Goal: Communication & Community: Answer question/provide support

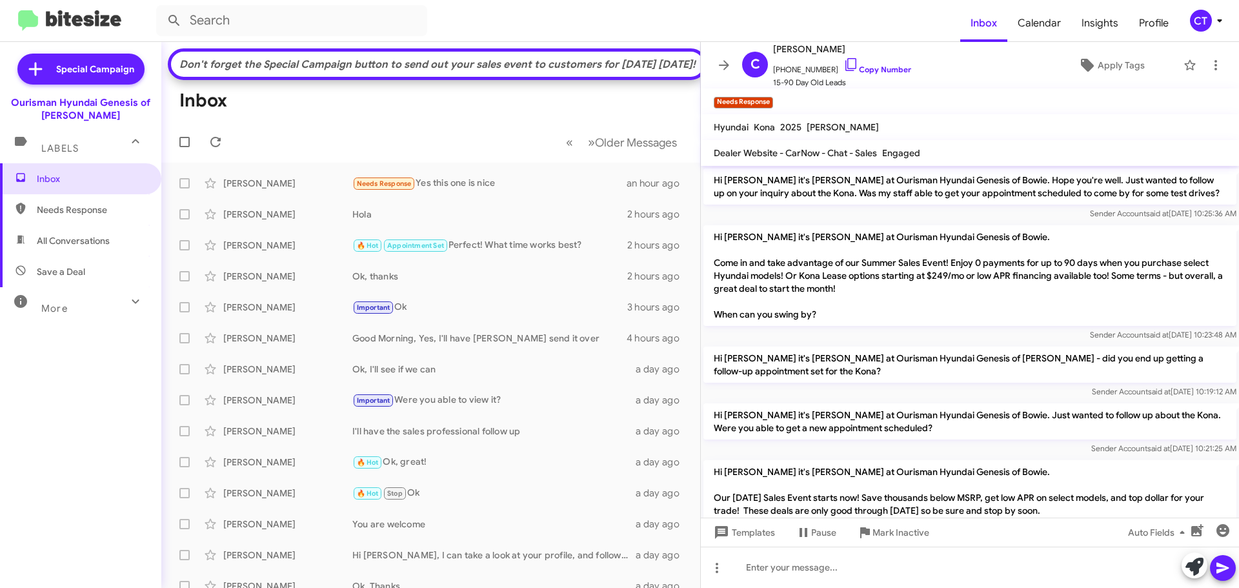
scroll to position [1004, 0]
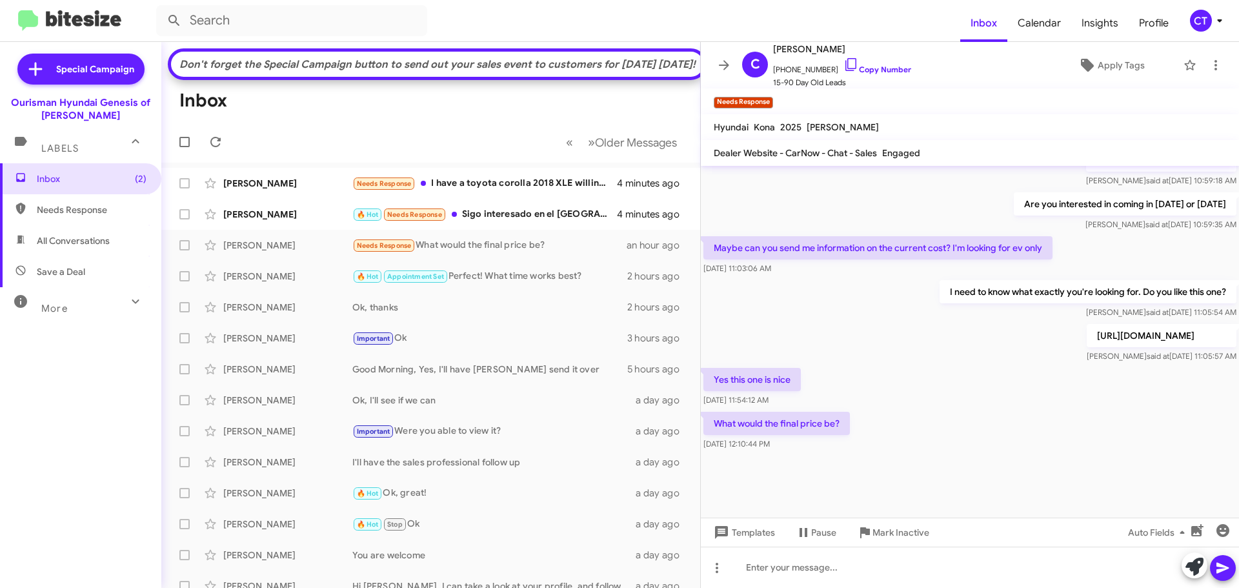
scroll to position [1004, 0]
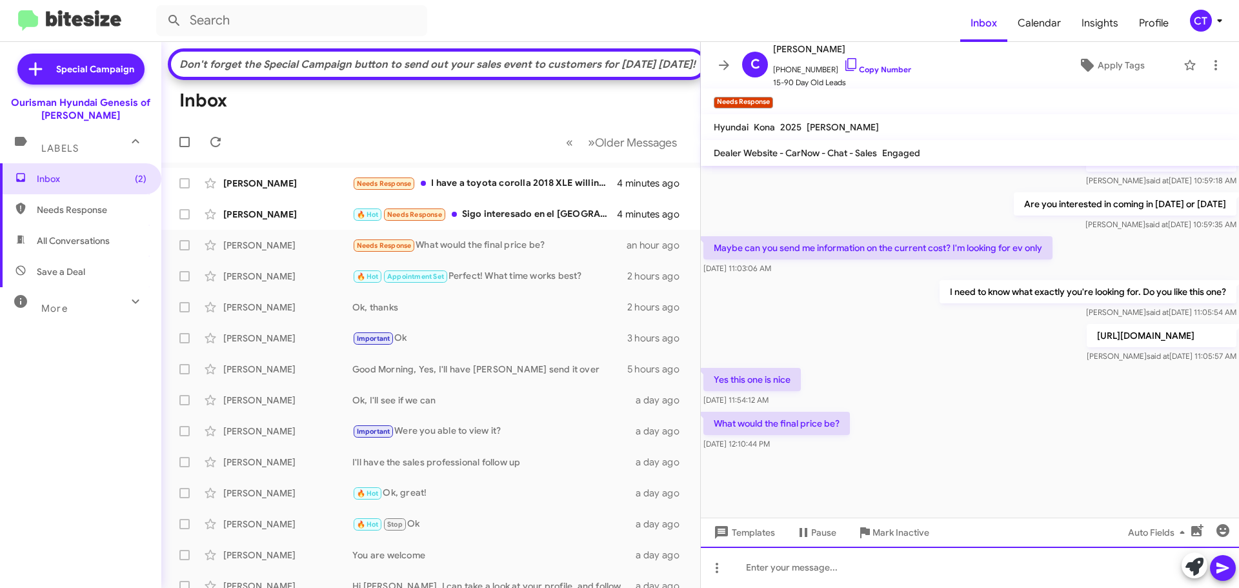
click at [839, 570] on div at bounding box center [970, 567] width 538 height 41
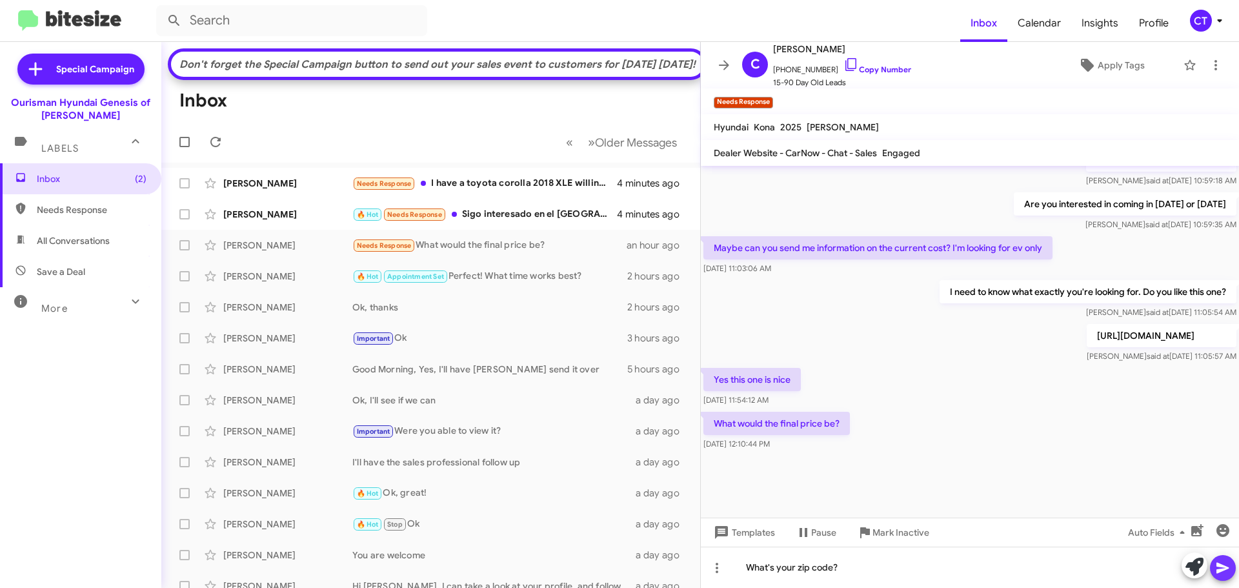
click at [1229, 570] on icon at bounding box center [1222, 567] width 15 height 15
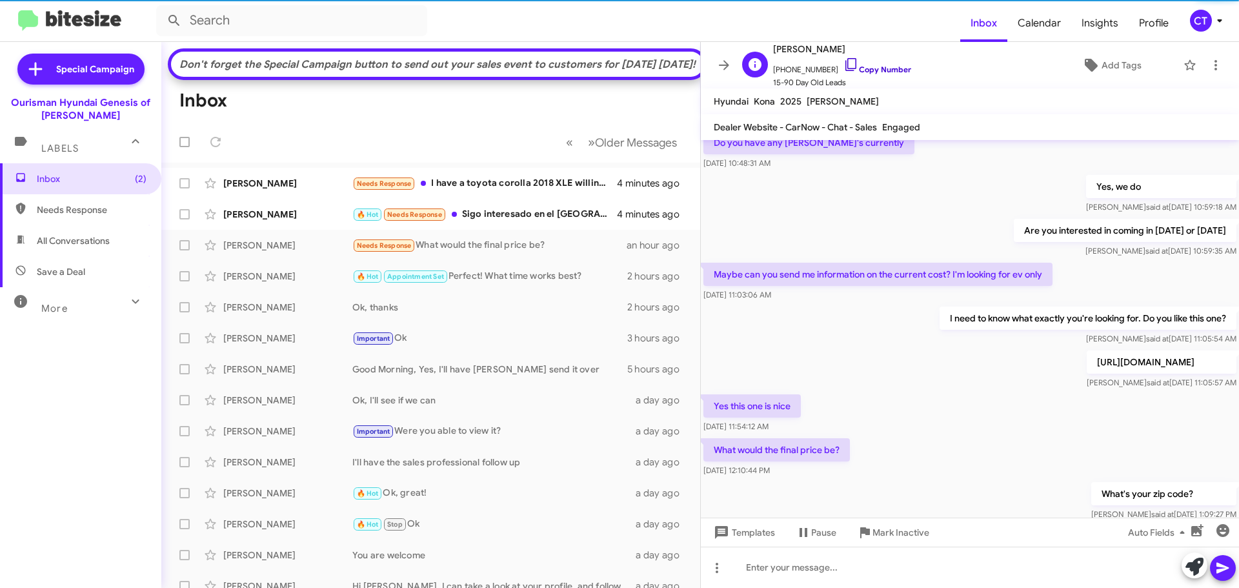
scroll to position [1025, 0]
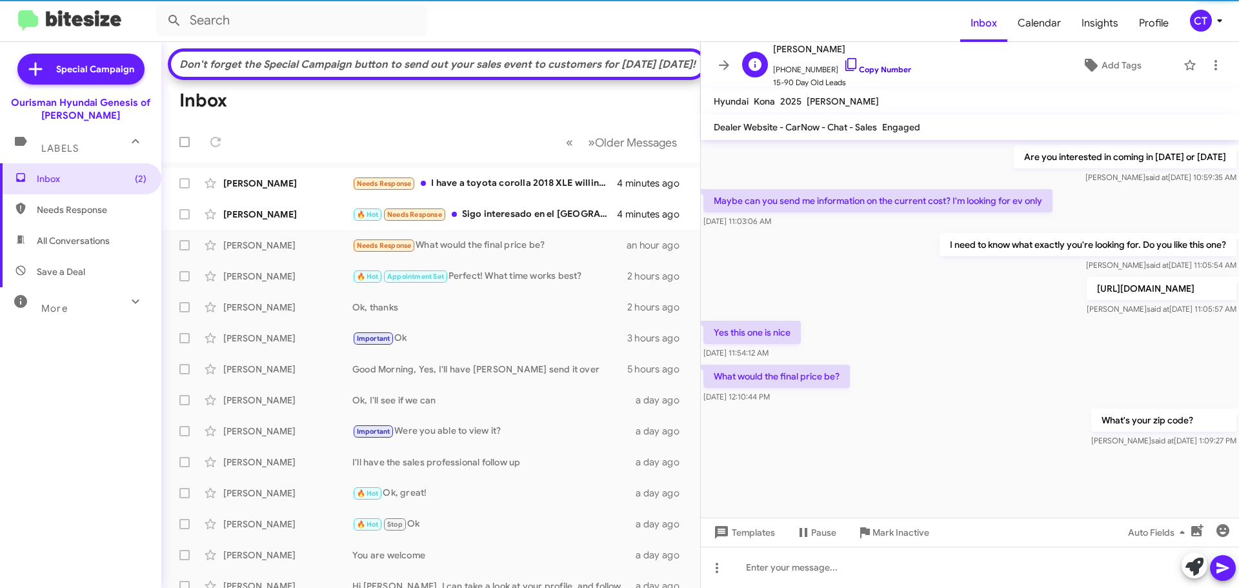
click at [843, 61] on icon at bounding box center [850, 64] width 15 height 15
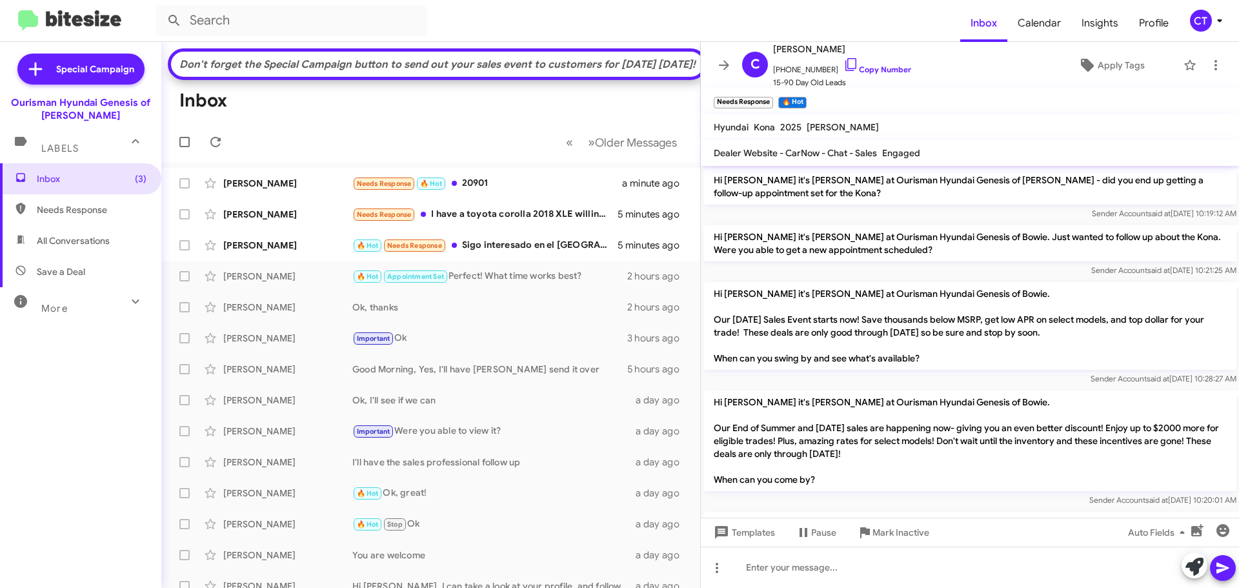
scroll to position [913, 0]
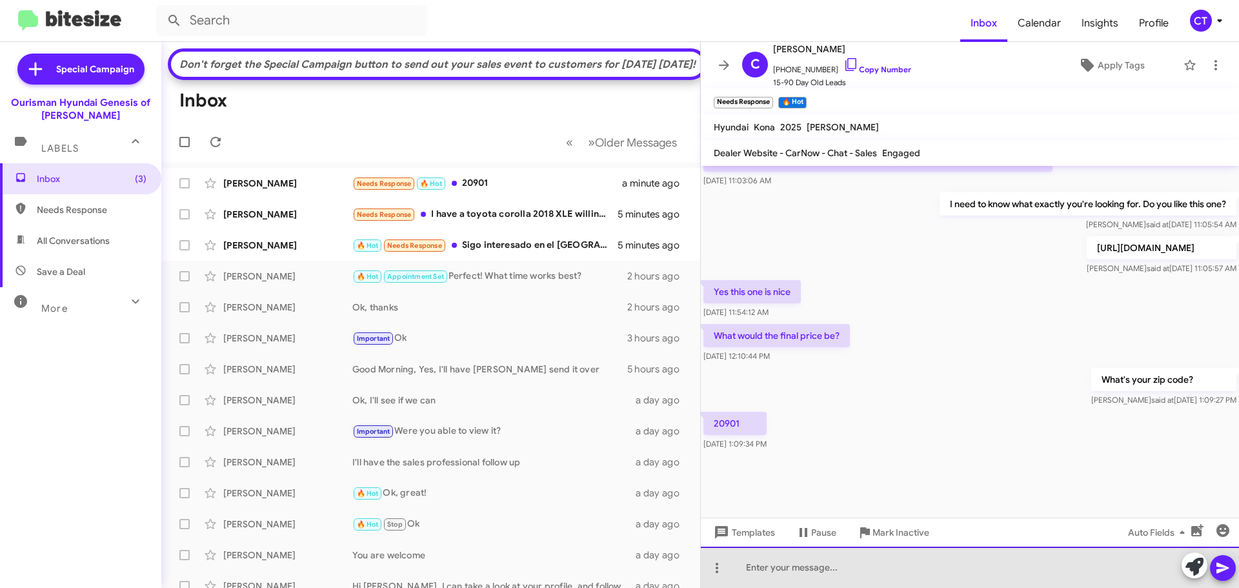
click at [825, 584] on div at bounding box center [970, 567] width 538 height 41
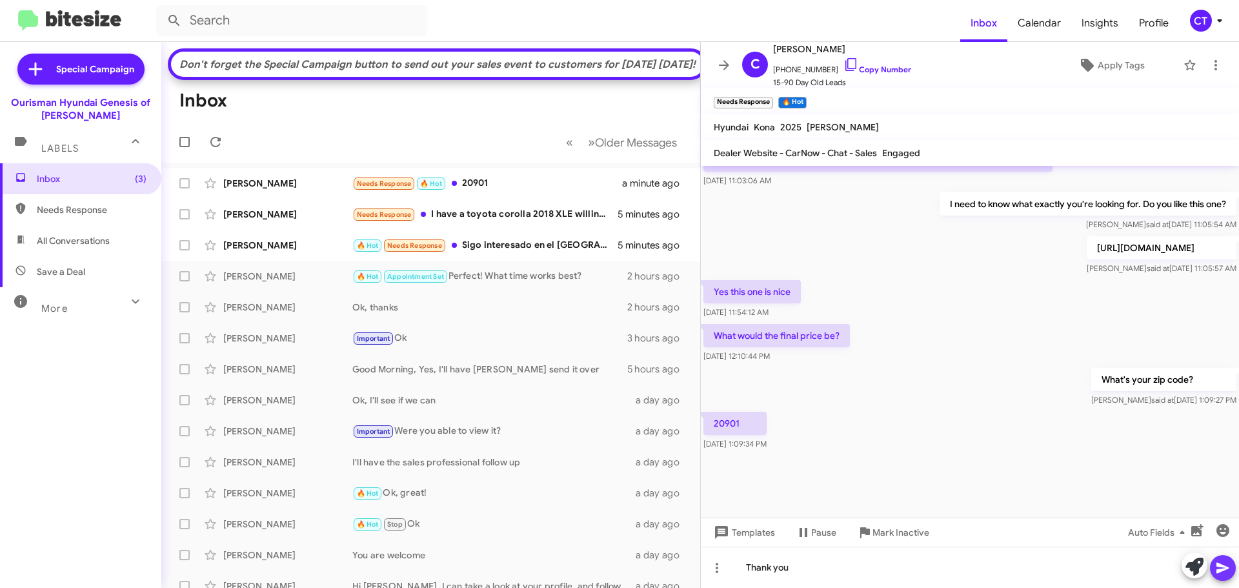
click at [1227, 569] on icon at bounding box center [1222, 568] width 12 height 11
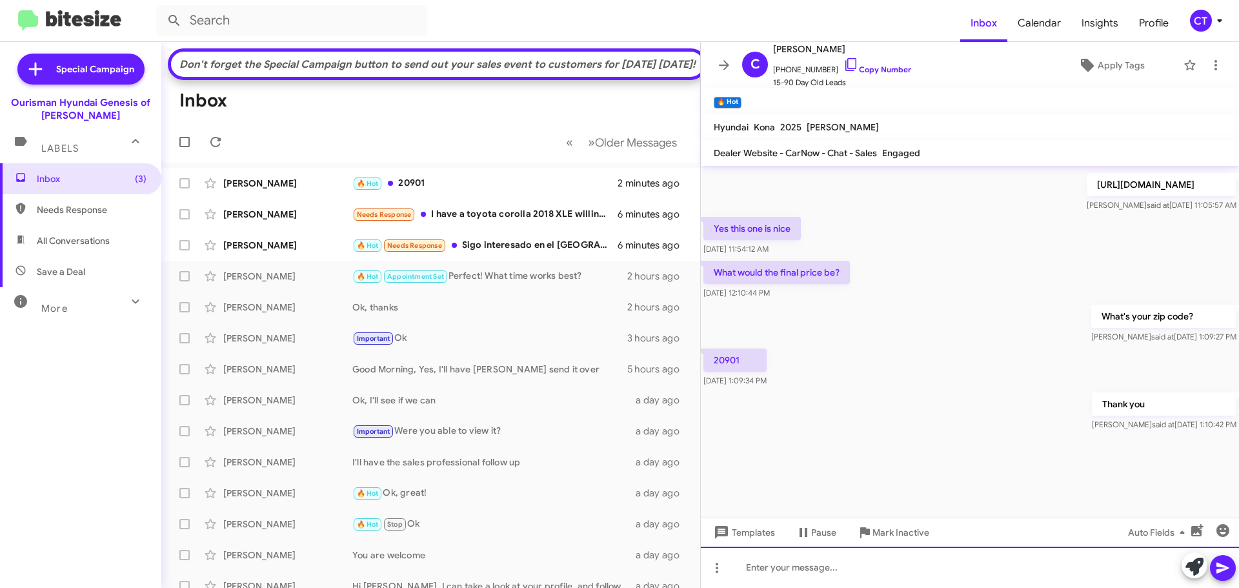
scroll to position [1338, 0]
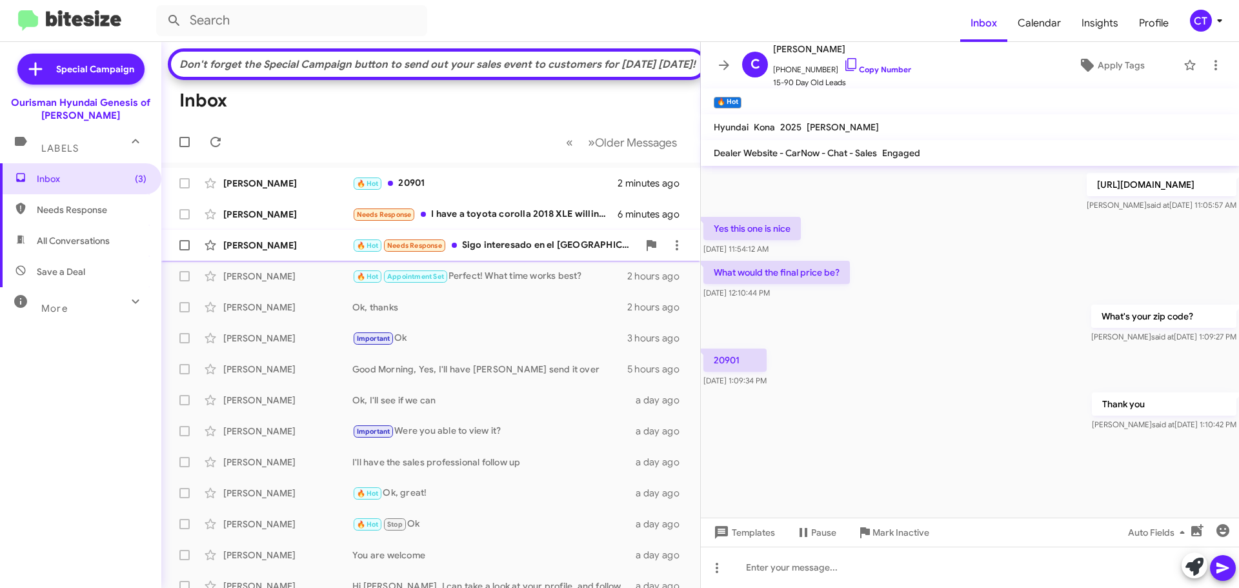
click at [515, 253] on div "🔥 Hot Needs Response Sigo interesado en el tucson" at bounding box center [495, 245] width 286 height 15
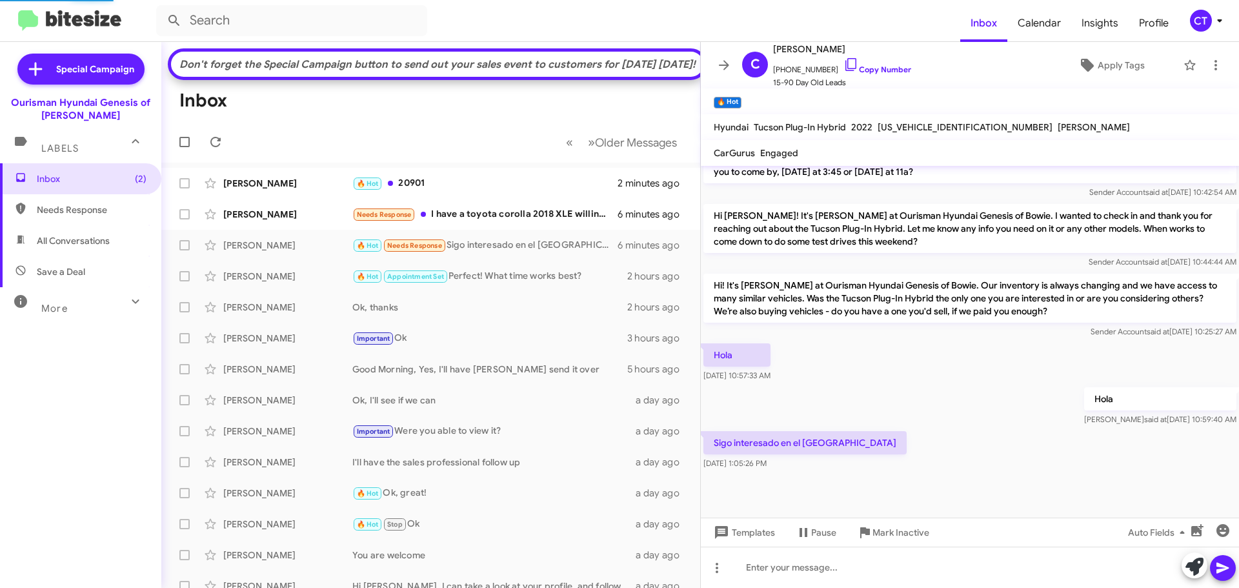
scroll to position [734, 0]
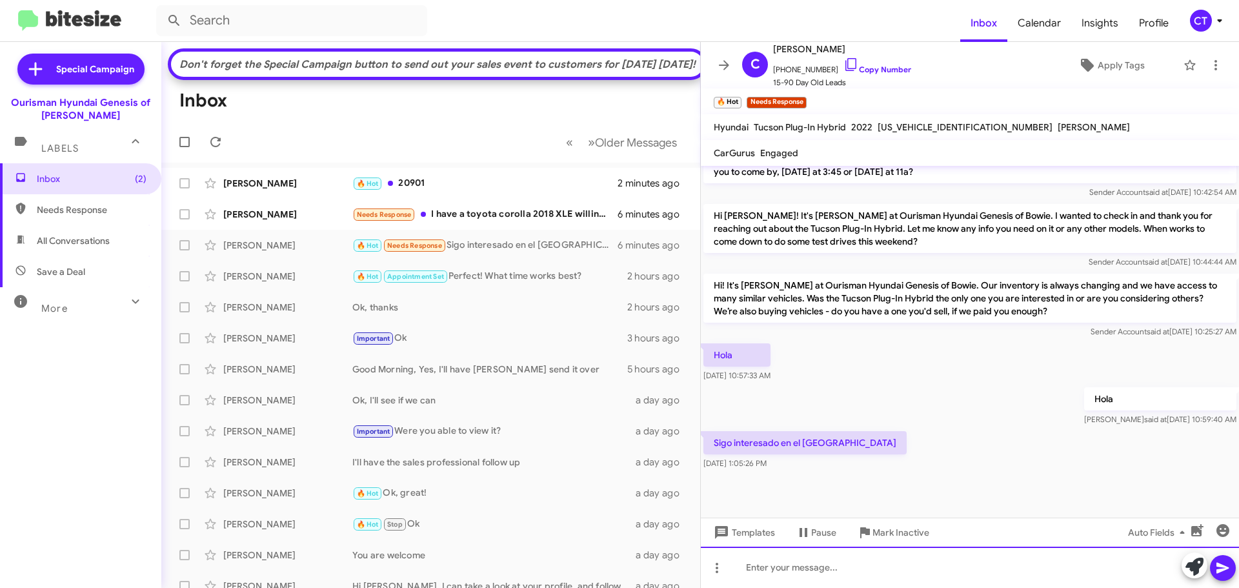
click at [818, 573] on div at bounding box center [970, 567] width 538 height 41
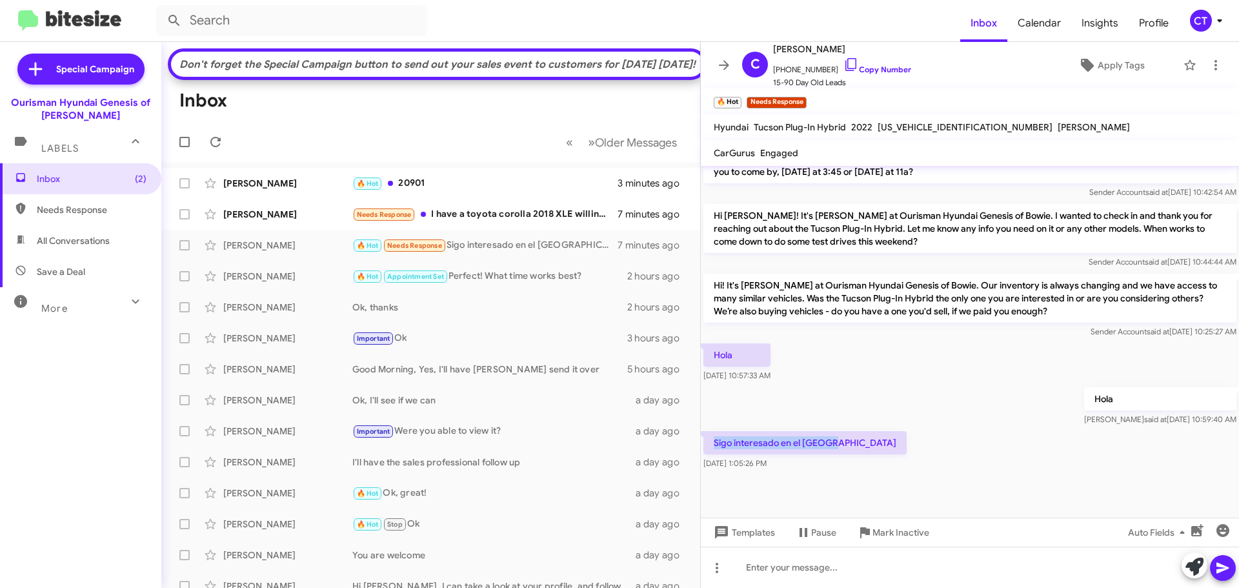
drag, startPoint x: 831, startPoint y: 442, endPoint x: 731, endPoint y: 441, distance: 100.0
click at [714, 445] on p "Sigo interesado en el tucson" at bounding box center [804, 442] width 203 height 23
click at [875, 449] on div "Sigo interesado en el tucson Oct 10, 2025, 1:05:26 PM" at bounding box center [970, 451] width 538 height 44
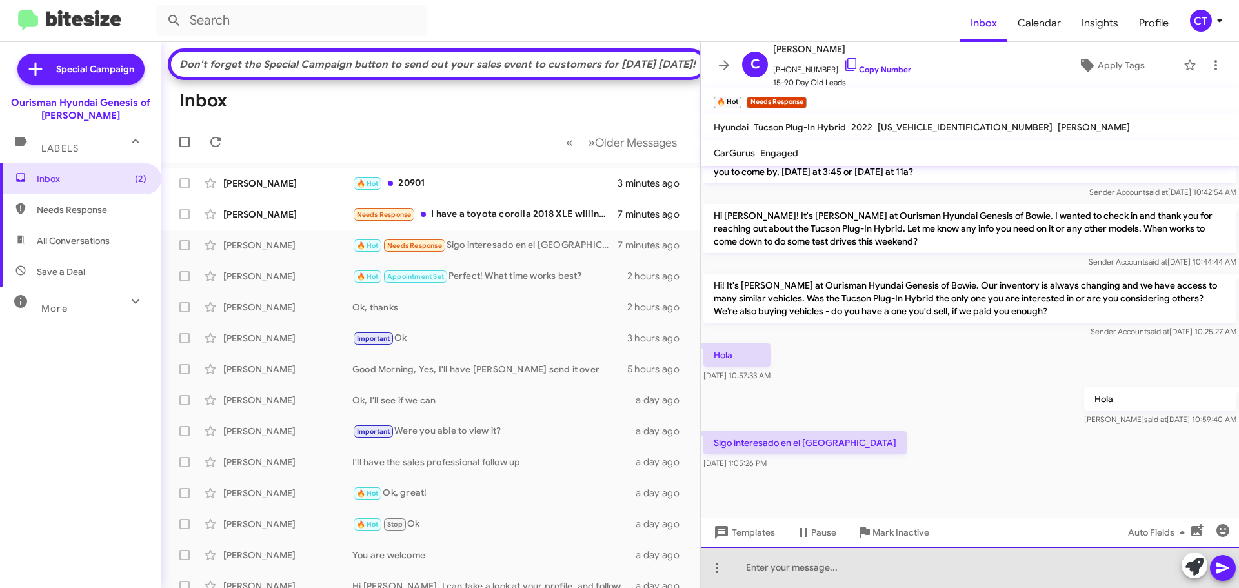
click at [806, 567] on div at bounding box center [970, 567] width 538 height 41
drag, startPoint x: 800, startPoint y: 567, endPoint x: 794, endPoint y: 583, distance: 17.1
click at [799, 567] on div "When can ytou make it in?" at bounding box center [970, 567] width 538 height 41
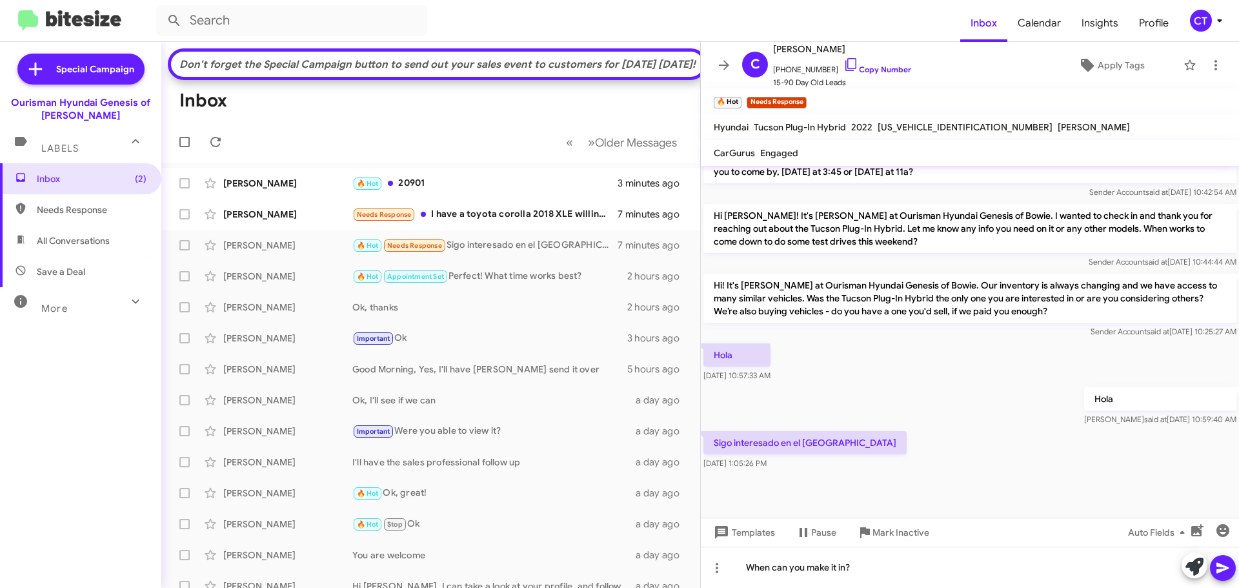
click at [1229, 566] on icon at bounding box center [1222, 567] width 15 height 15
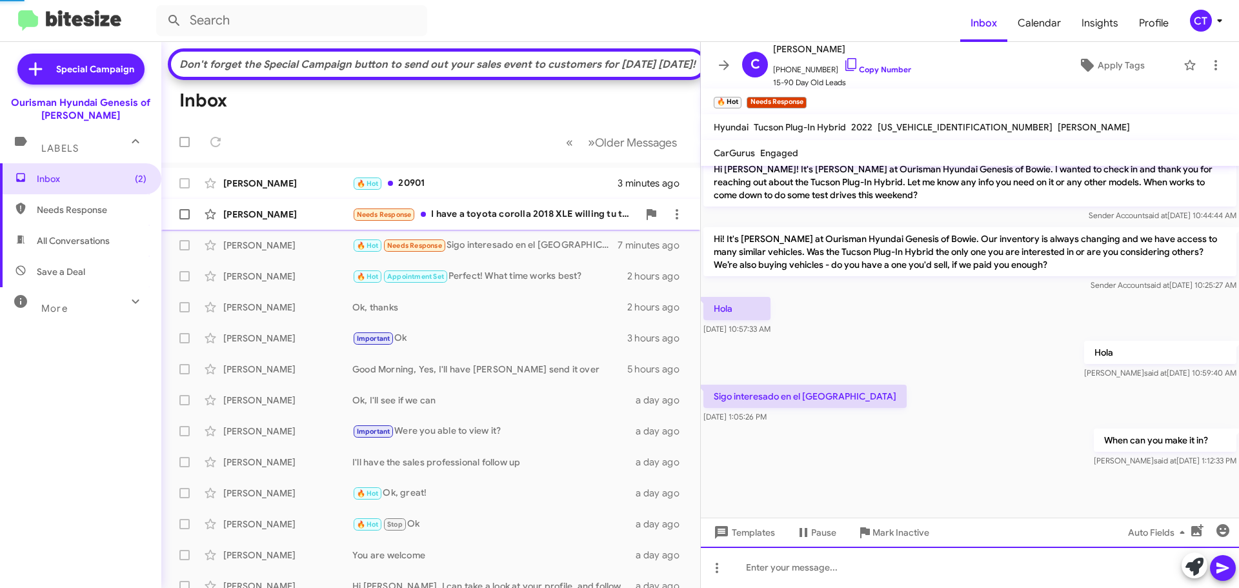
scroll to position [781, 0]
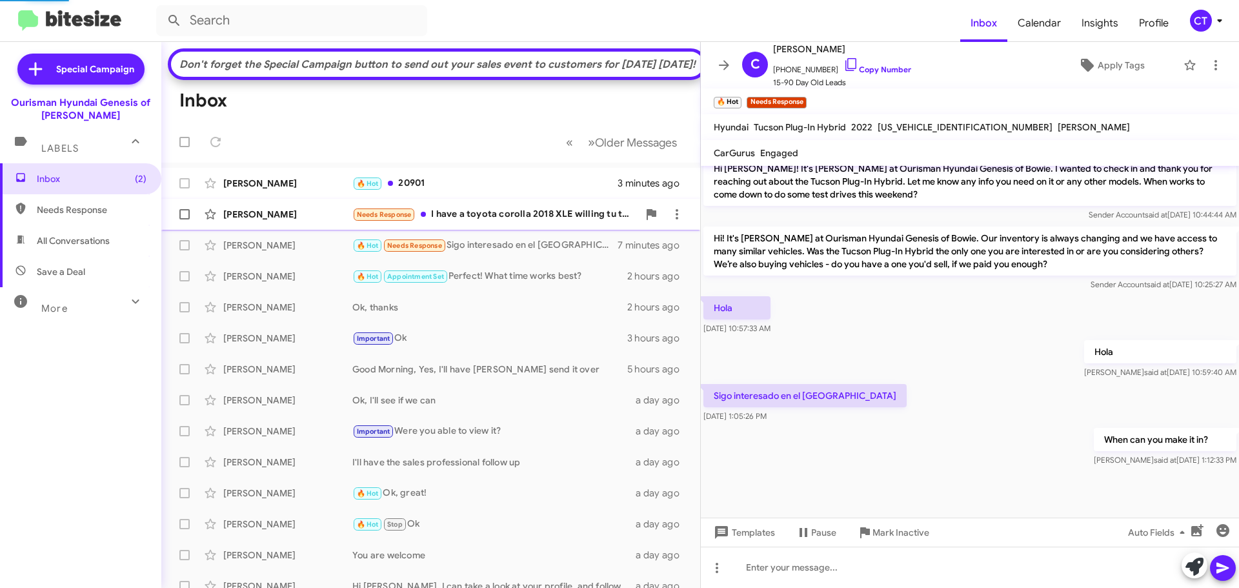
click at [479, 222] on div "Needs Response I have a toyota corolla 2018 XLE willing tu tur it in for the ri…" at bounding box center [495, 214] width 286 height 15
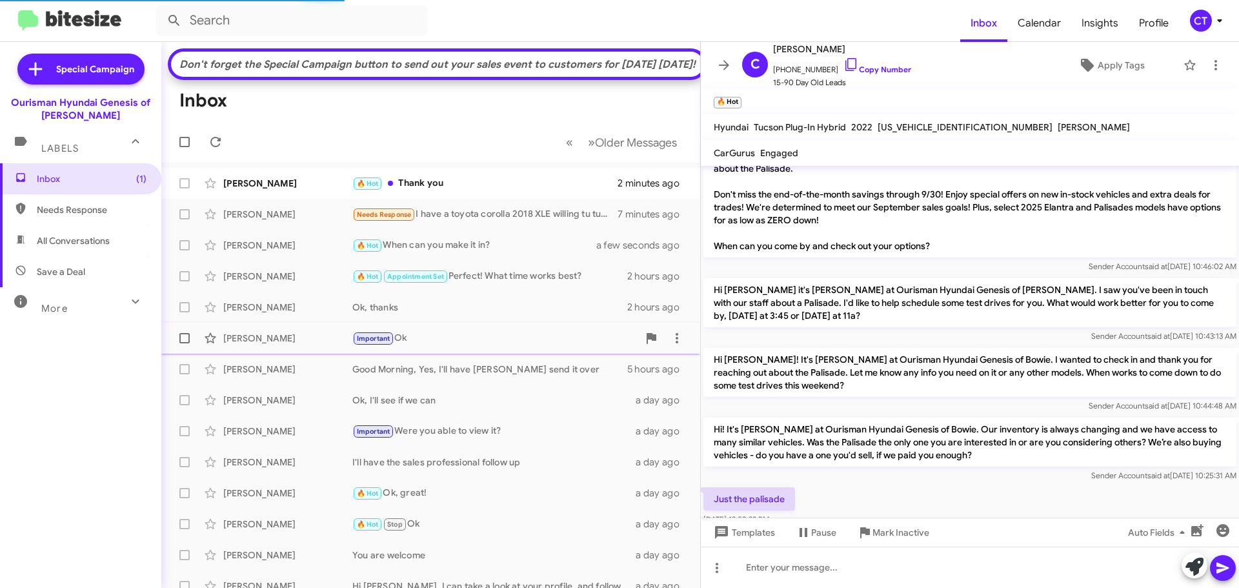
scroll to position [871, 0]
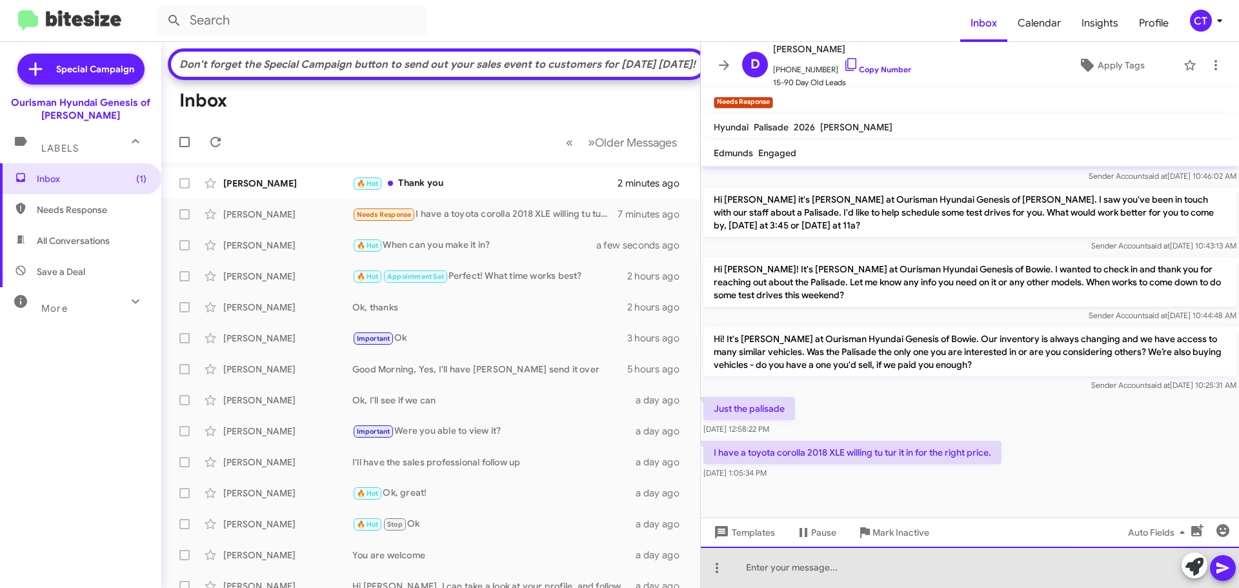
click at [829, 579] on div at bounding box center [970, 567] width 538 height 41
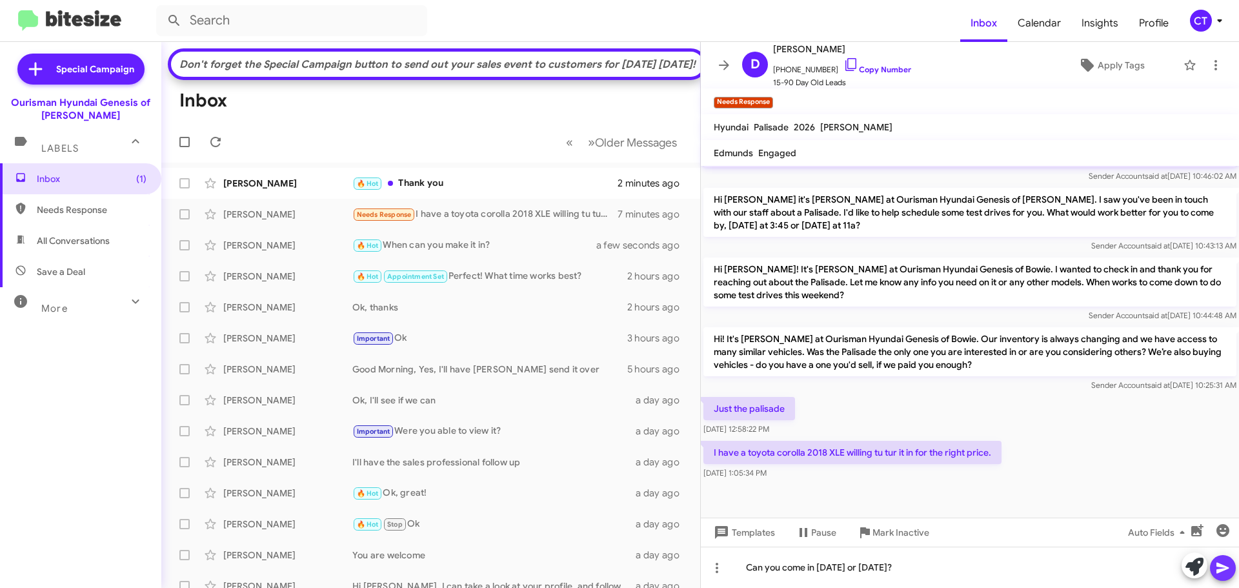
click at [1216, 565] on icon at bounding box center [1222, 567] width 15 height 15
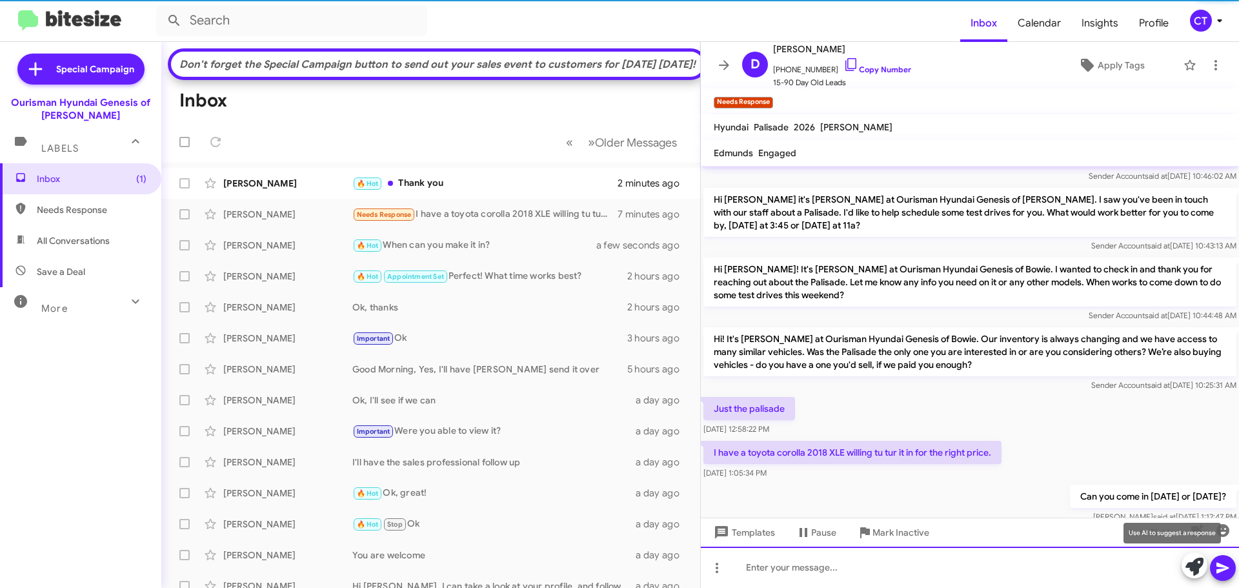
scroll to position [0, 0]
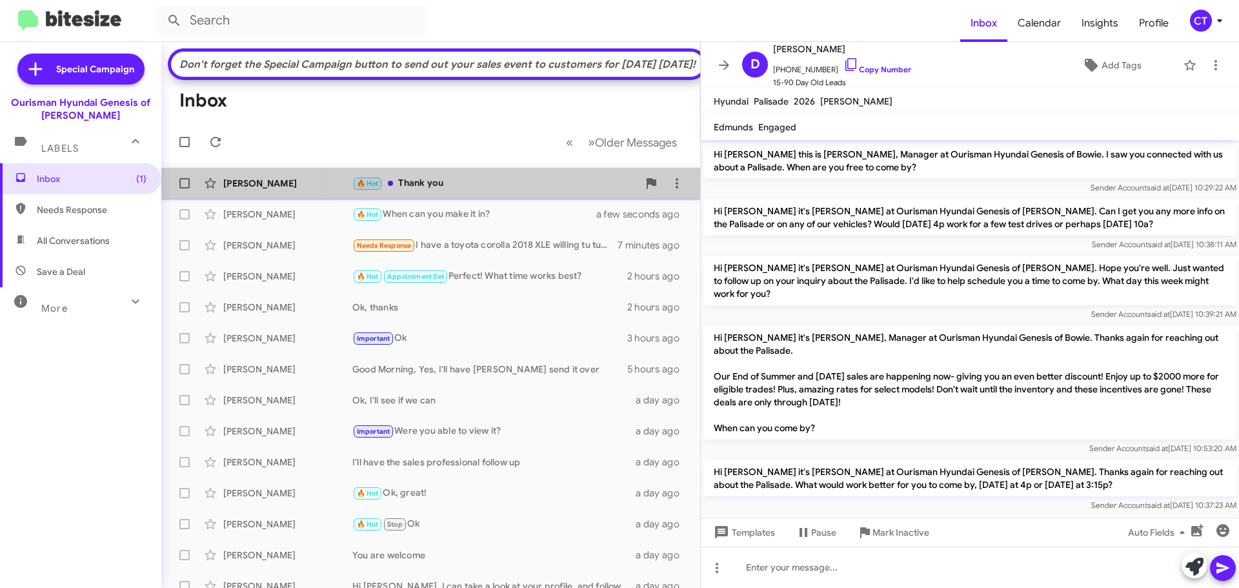
click at [463, 191] on div "🔥 Hot Thank you" at bounding box center [495, 183] width 286 height 15
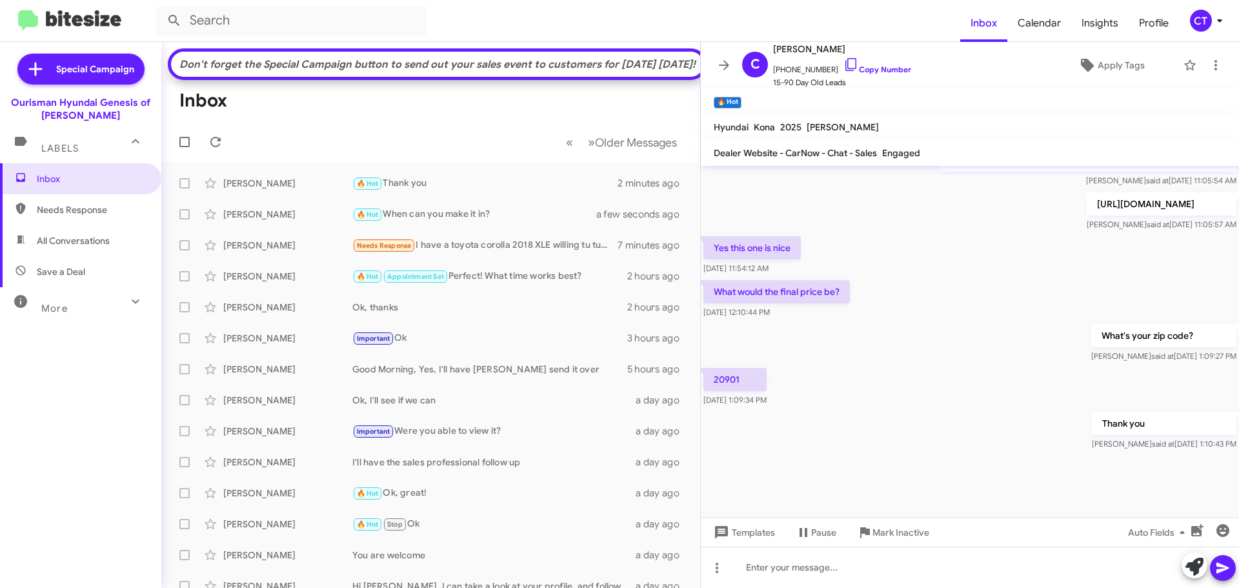
scroll to position [900, 0]
click at [845, 60] on icon at bounding box center [850, 64] width 11 height 13
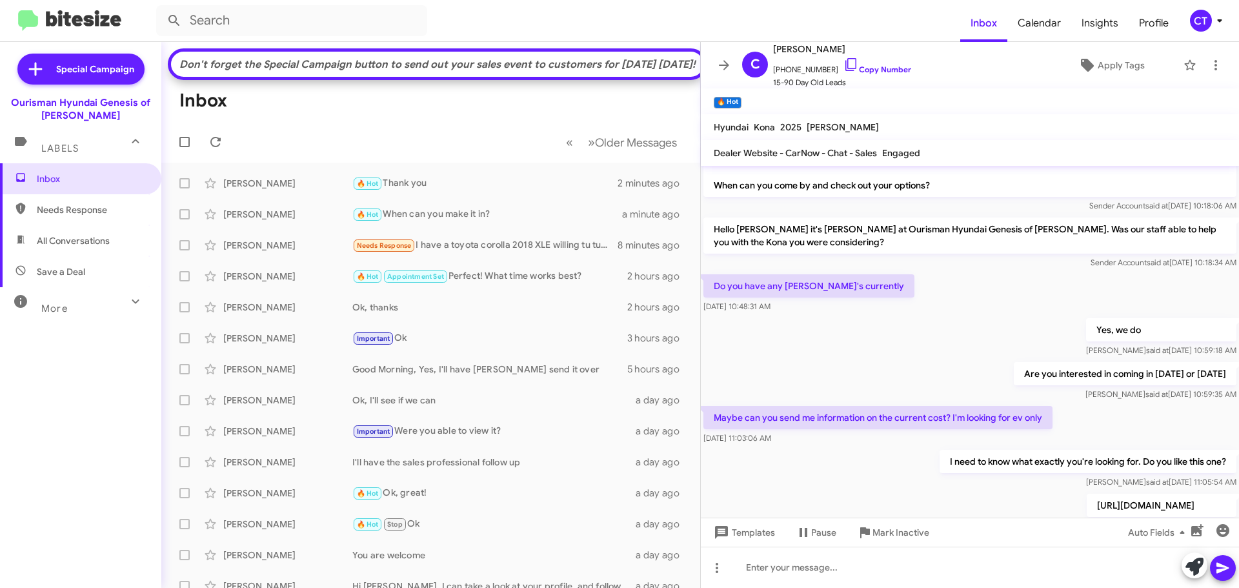
scroll to position [578, 0]
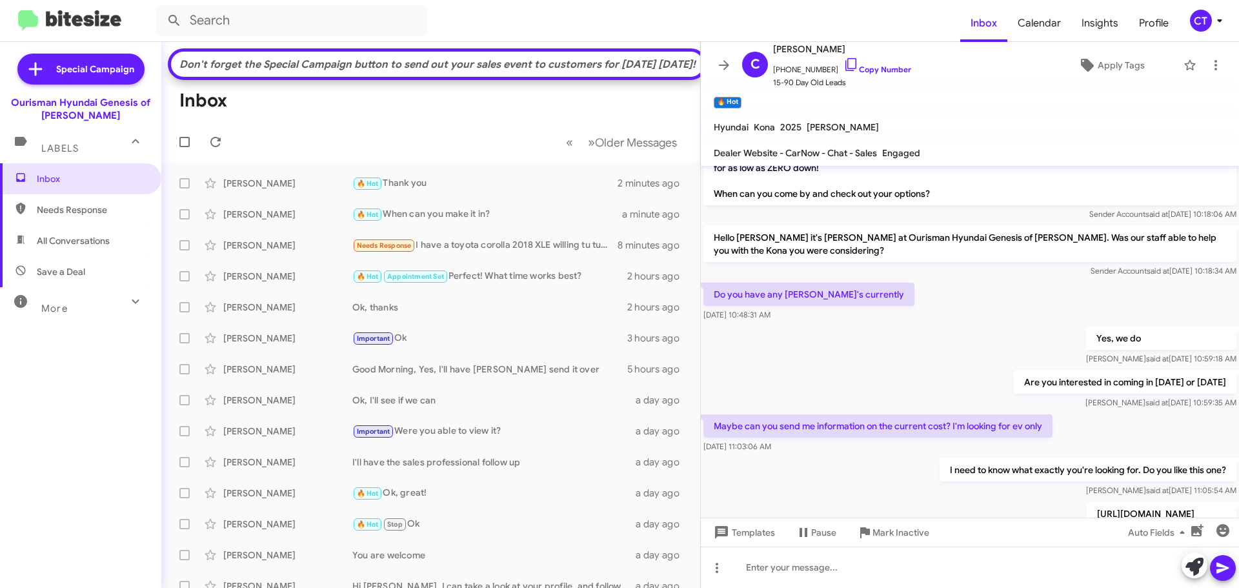
click at [709, 290] on p "Do you have any Kona's currently" at bounding box center [808, 294] width 211 height 23
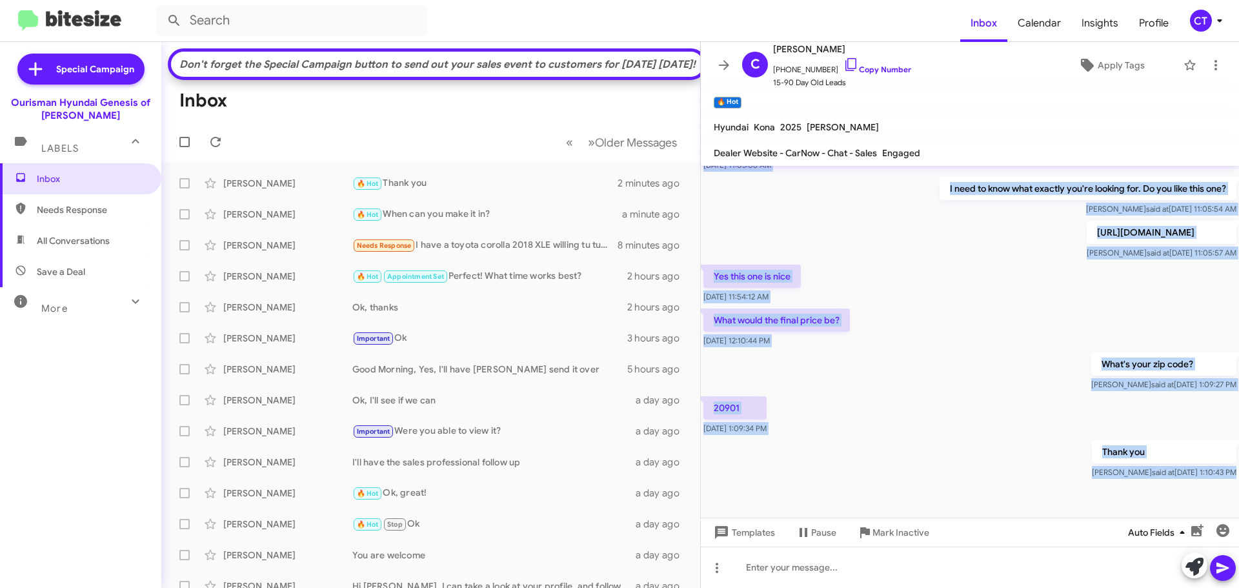
scroll to position [900, 0]
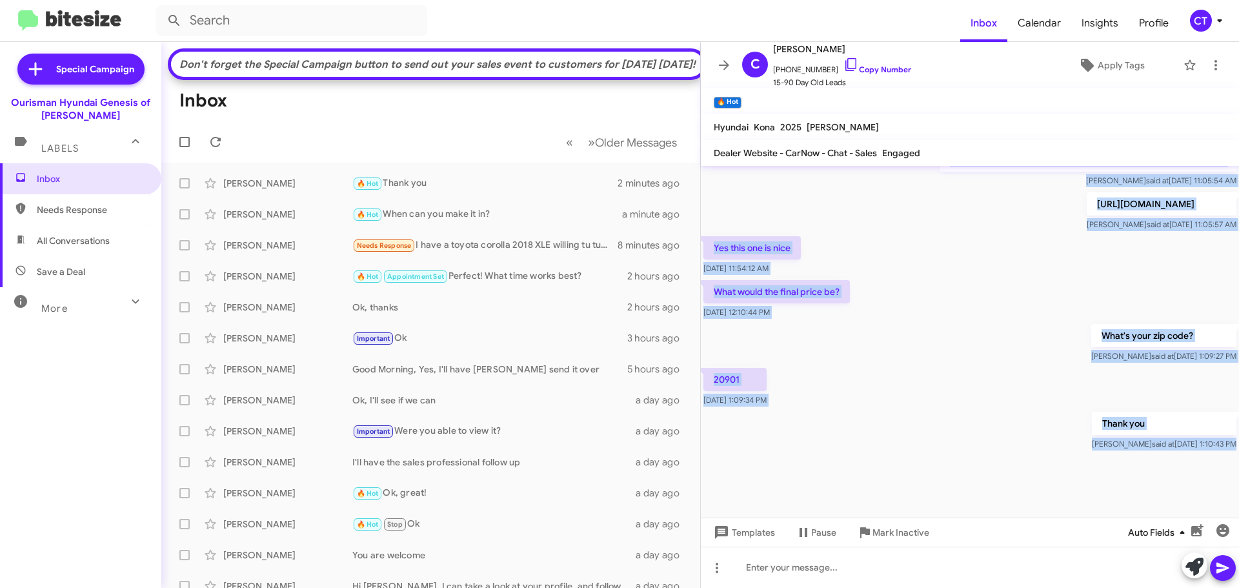
drag, startPoint x: 713, startPoint y: 232, endPoint x: 1175, endPoint y: 522, distance: 544.9
click at [1175, 522] on div "Hi Camila it's Ciara Taylor at Ourisman Hyundai Genesis of Bowie. Just wanted t…" at bounding box center [970, 377] width 538 height 422
copy div "Hello Camila it's Ciara Taylor at Ourisman Hyundai Genesis of Bowie. Was our st…"
click at [845, 328] on div "What's your zip code? Ciara said at Oct 10, 2025, 1:09:27 PM" at bounding box center [970, 343] width 538 height 44
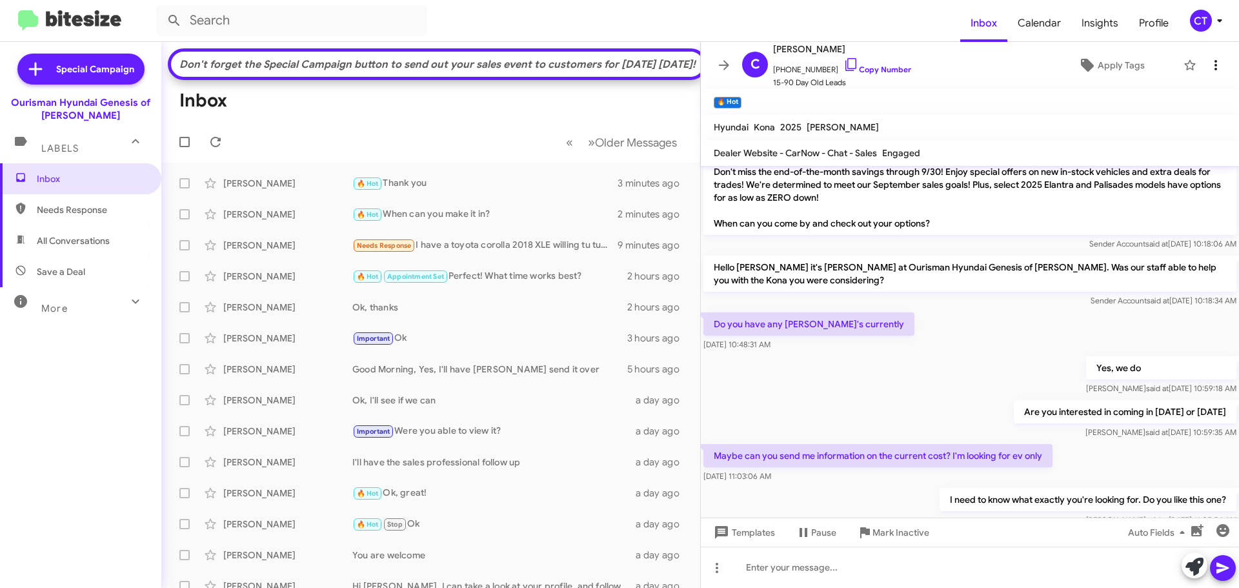
scroll to position [449, 0]
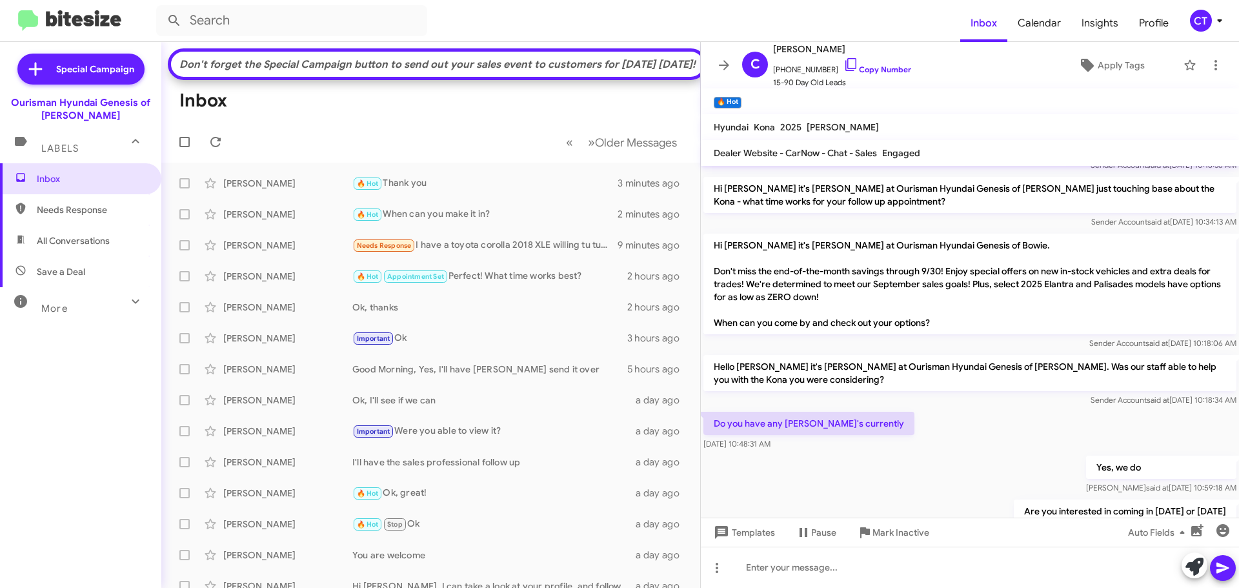
click at [1223, 17] on icon at bounding box center [1219, 20] width 15 height 15
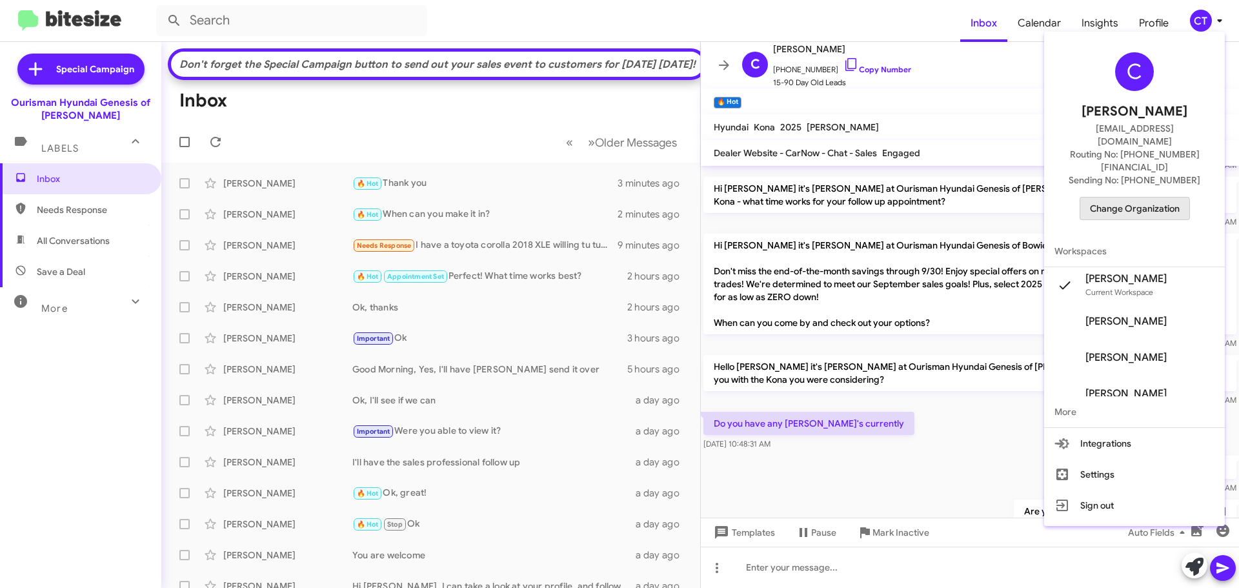
click at [1121, 197] on span "Change Organization" at bounding box center [1135, 208] width 90 height 22
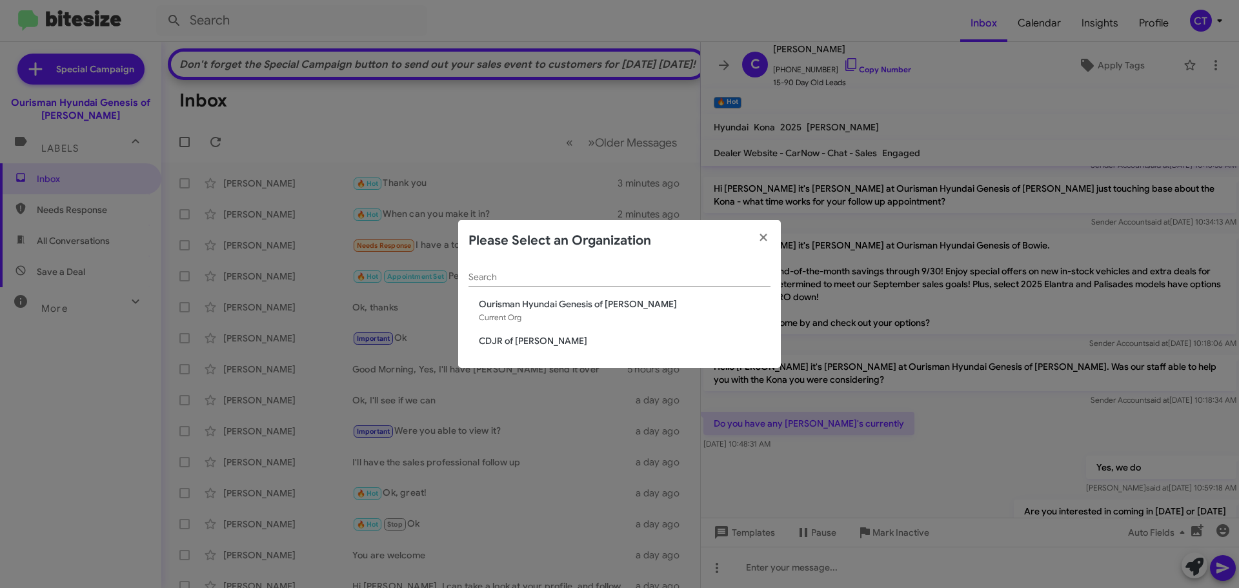
click at [527, 346] on span "CDJR of Bowie" at bounding box center [625, 340] width 292 height 13
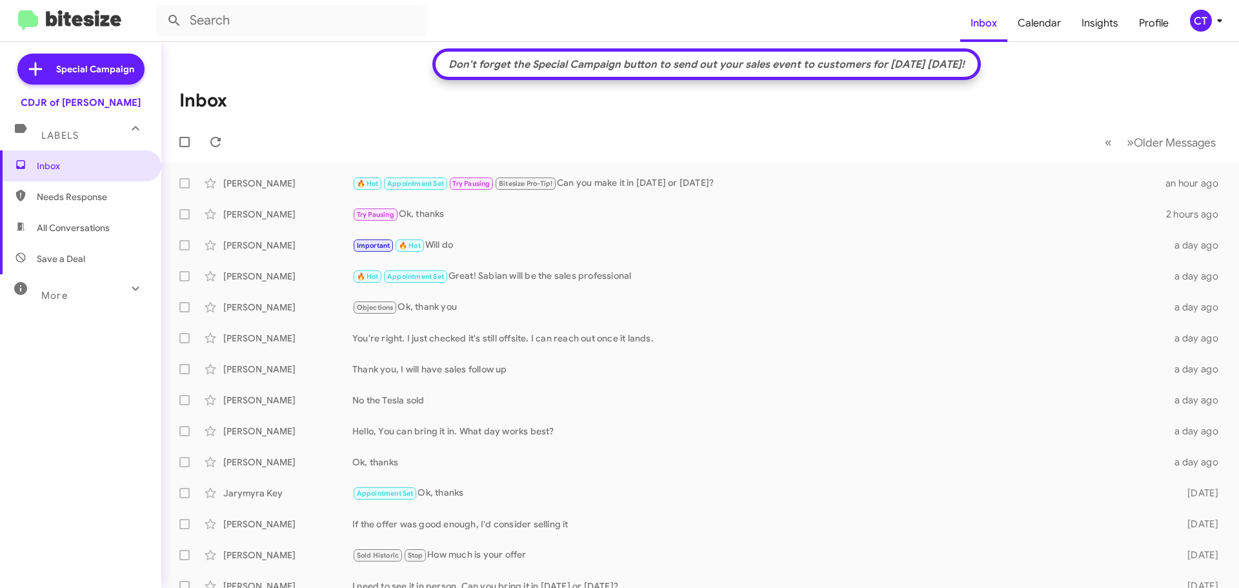
click at [1212, 22] on icon at bounding box center [1219, 20] width 15 height 15
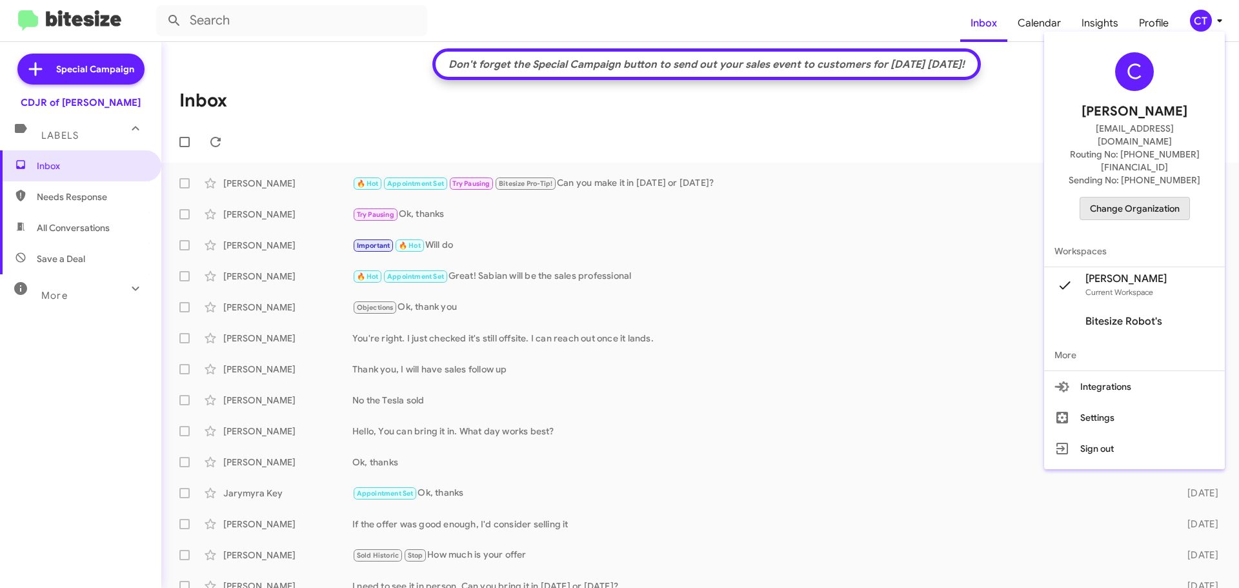
click at [1143, 197] on span "Change Organization" at bounding box center [1135, 208] width 90 height 22
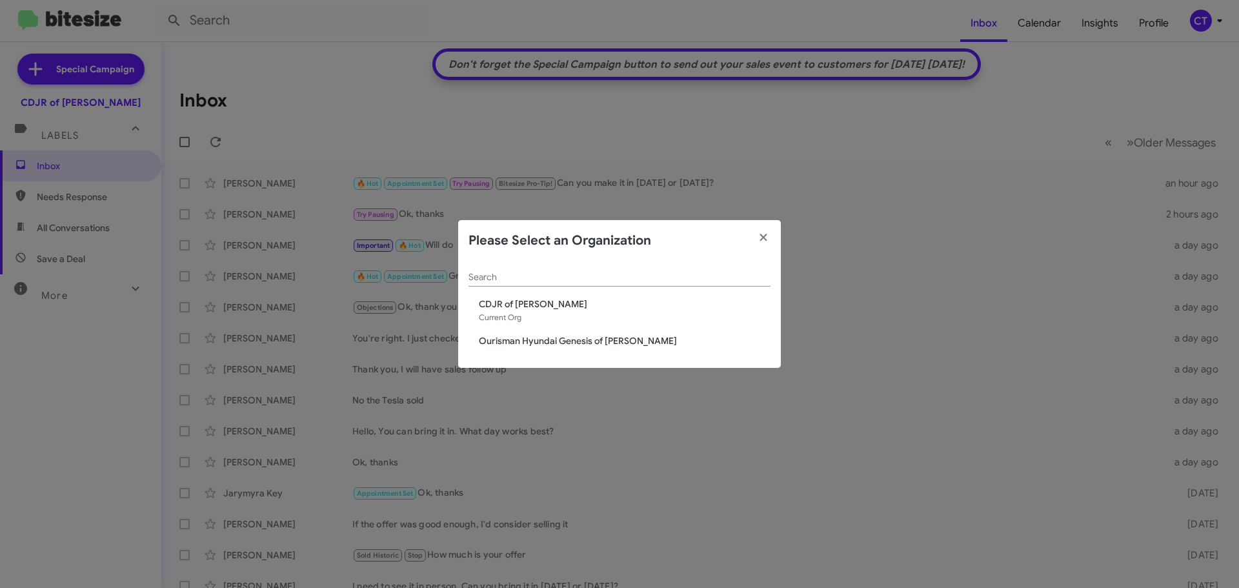
click at [575, 338] on span "Ourisman Hyundai Genesis of [PERSON_NAME]" at bounding box center [625, 340] width 292 height 13
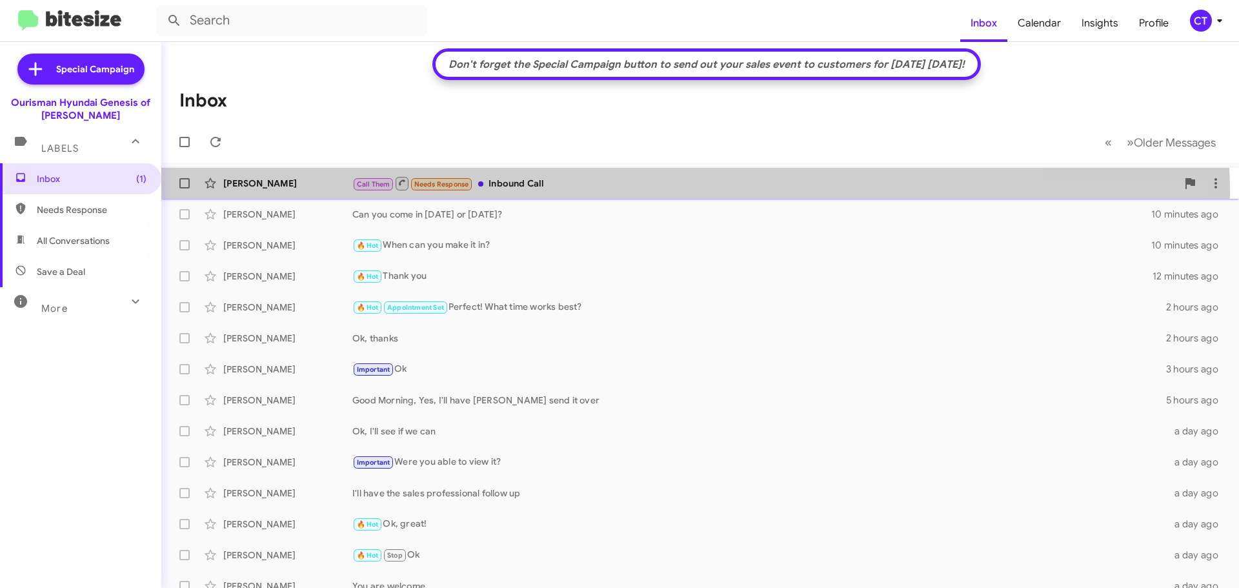
click at [562, 194] on div "[PERSON_NAME] Call Them Needs Response Inbound Call 2 minutes ago" at bounding box center [700, 183] width 1057 height 26
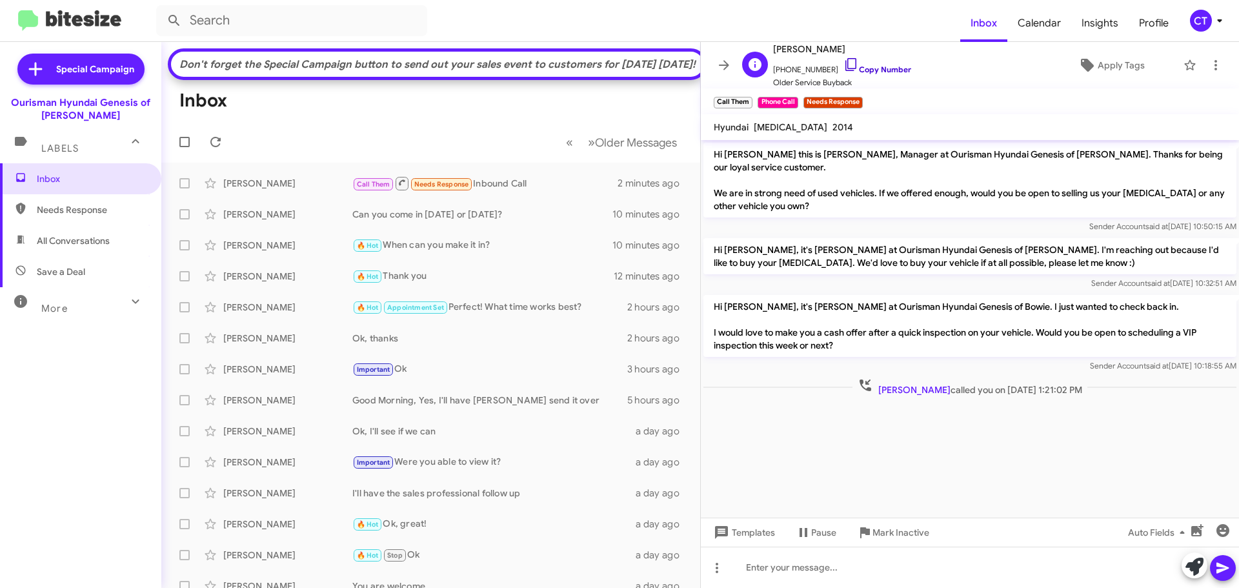
click at [843, 63] on icon at bounding box center [850, 64] width 15 height 15
click at [843, 64] on icon at bounding box center [850, 64] width 15 height 15
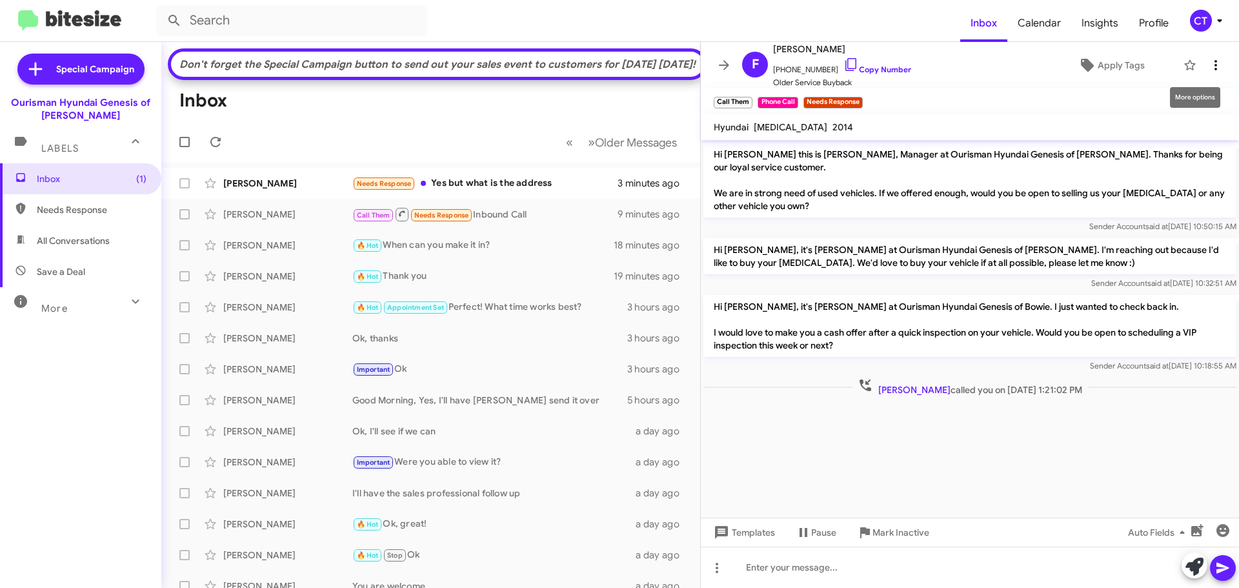
click at [1208, 63] on icon at bounding box center [1215, 64] width 15 height 15
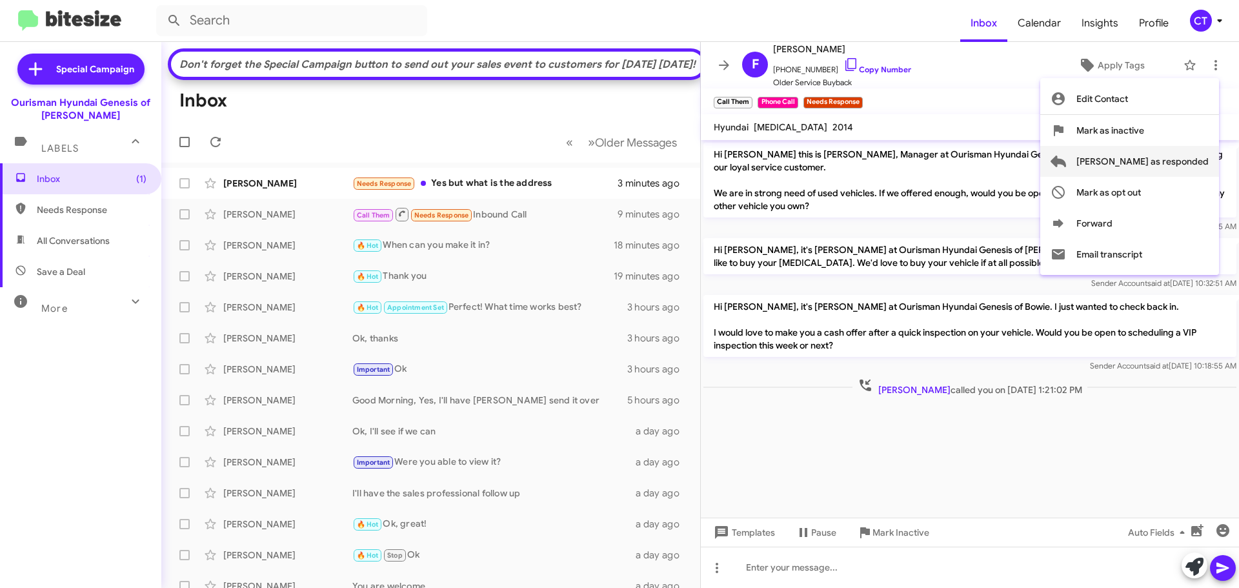
click at [1180, 155] on span "Mark as responded" at bounding box center [1142, 161] width 132 height 31
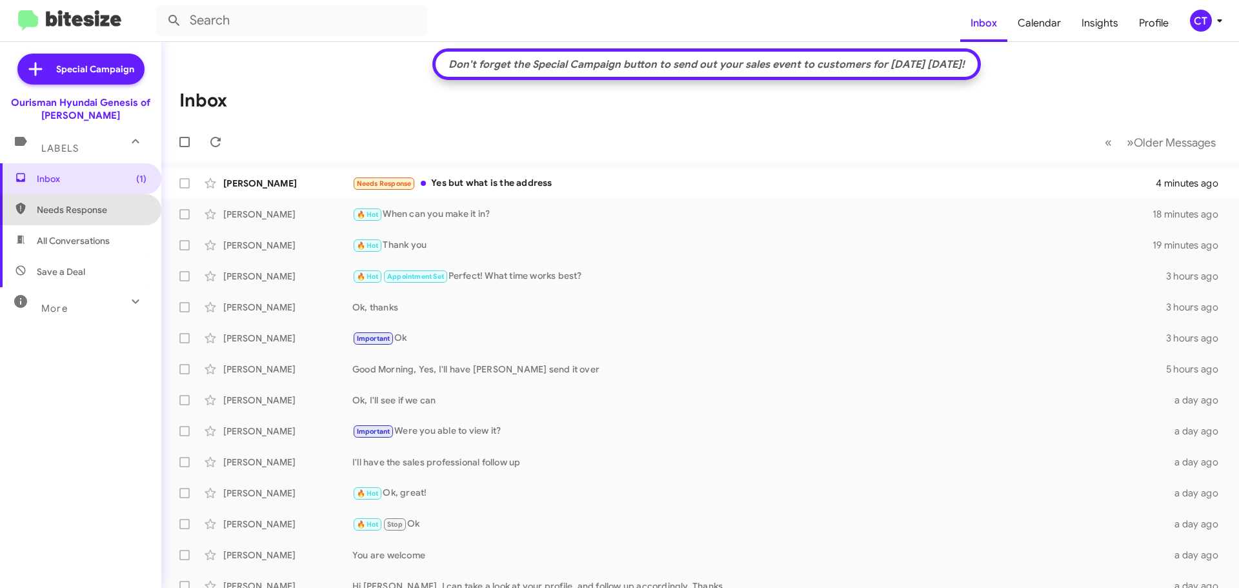
click at [81, 213] on span "Needs Response" at bounding box center [92, 209] width 110 height 13
type input "in:needs-response"
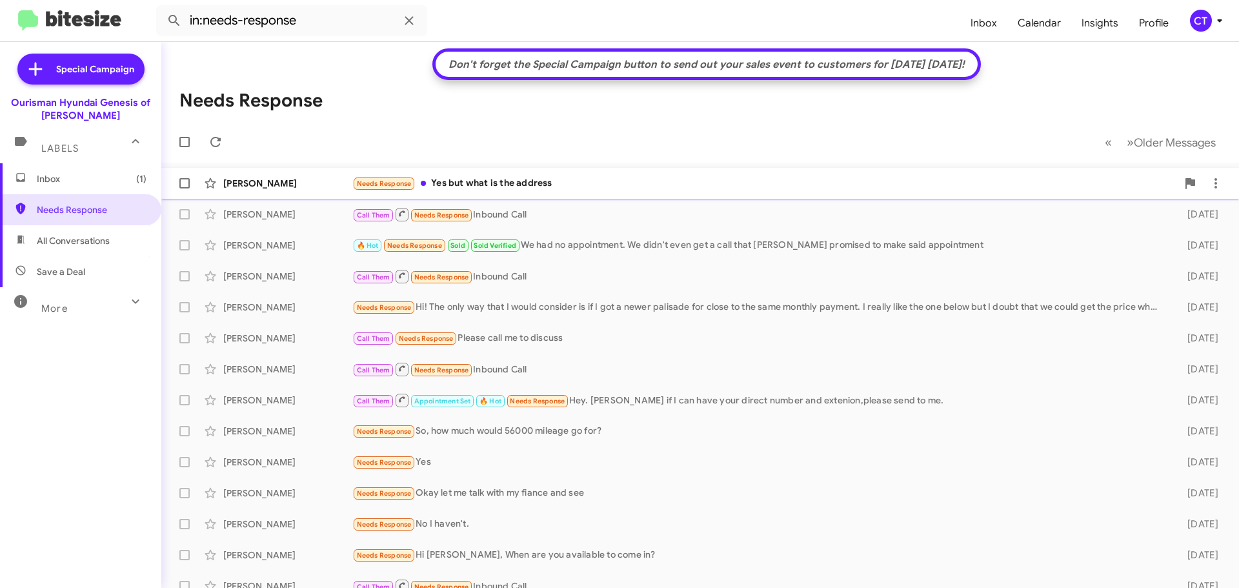
click at [589, 191] on div "Daniel Ferrer Reyes Needs Response Yes but what is the address 4 minutes ago" at bounding box center [700, 183] width 1057 height 26
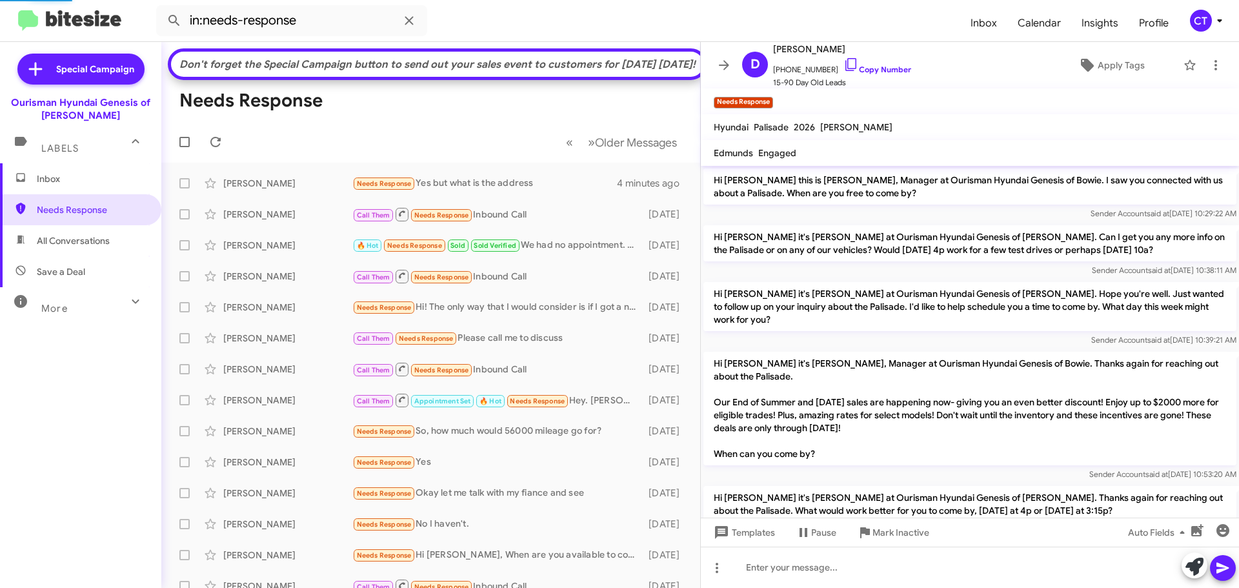
scroll to position [965, 0]
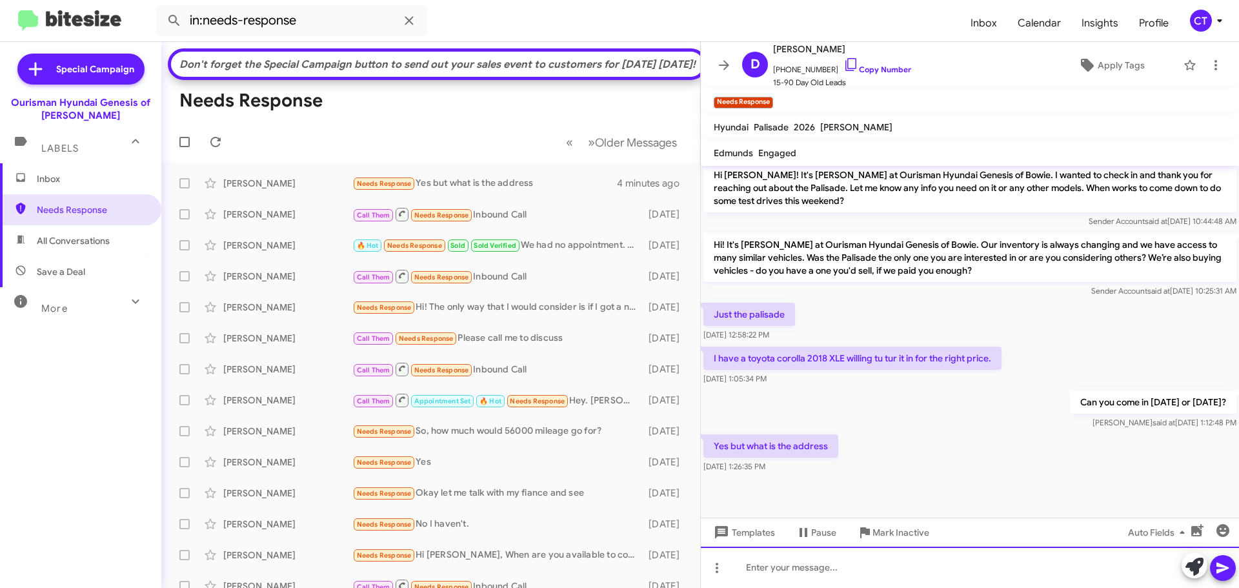
click at [865, 553] on div at bounding box center [970, 567] width 538 height 41
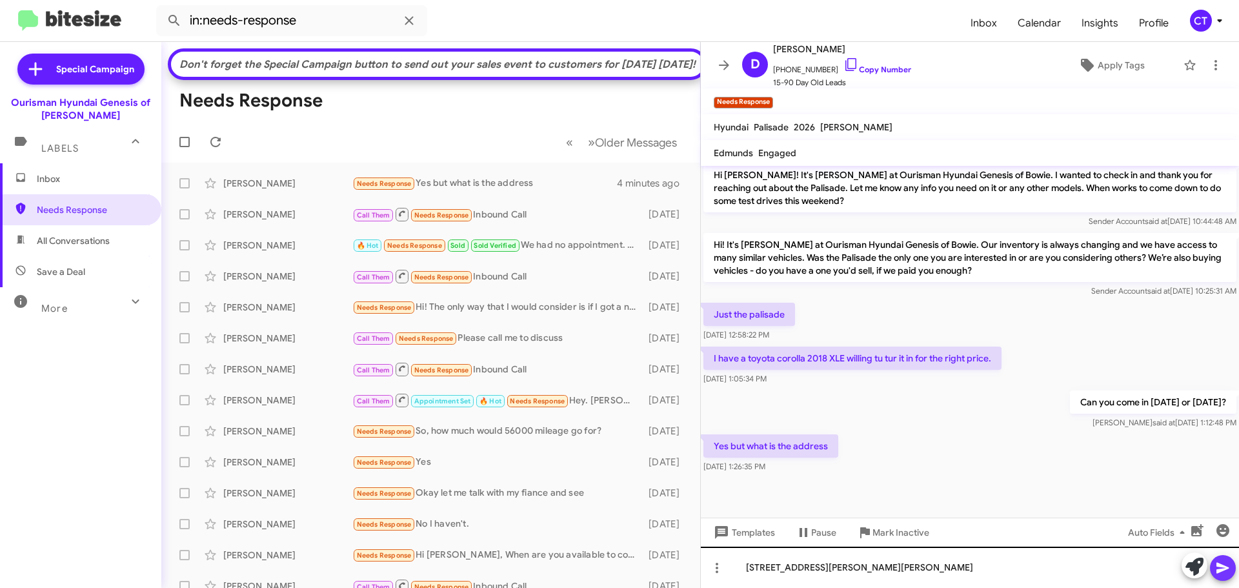
drag, startPoint x: 1233, startPoint y: 565, endPoint x: 1090, endPoint y: 583, distance: 144.5
click at [1232, 565] on button at bounding box center [1223, 568] width 26 height 26
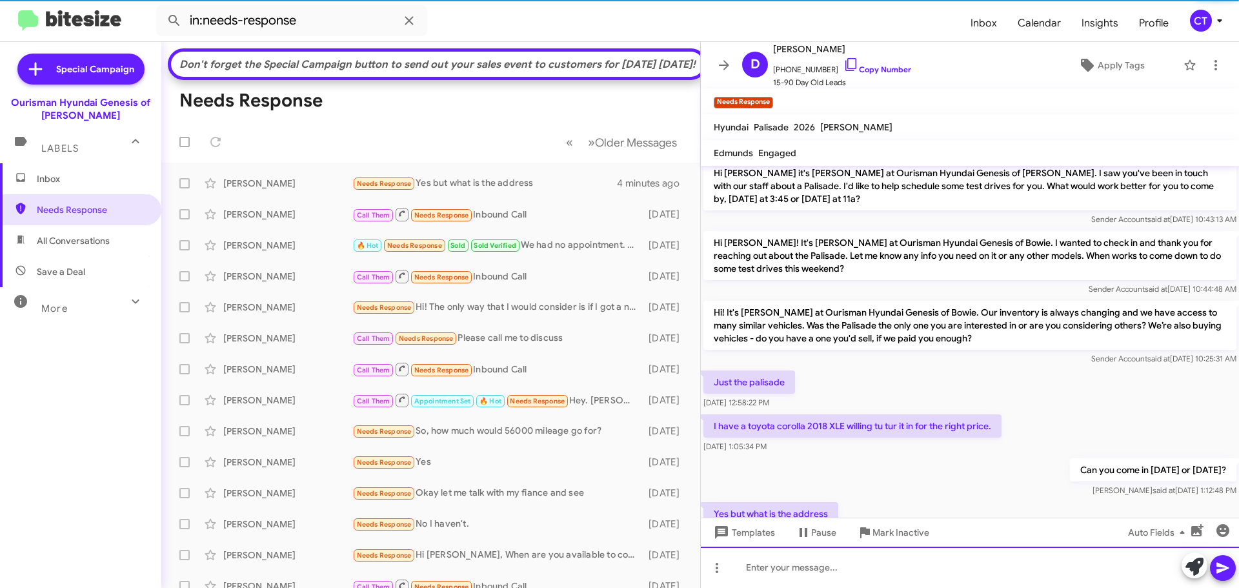
click at [966, 551] on div at bounding box center [970, 567] width 538 height 41
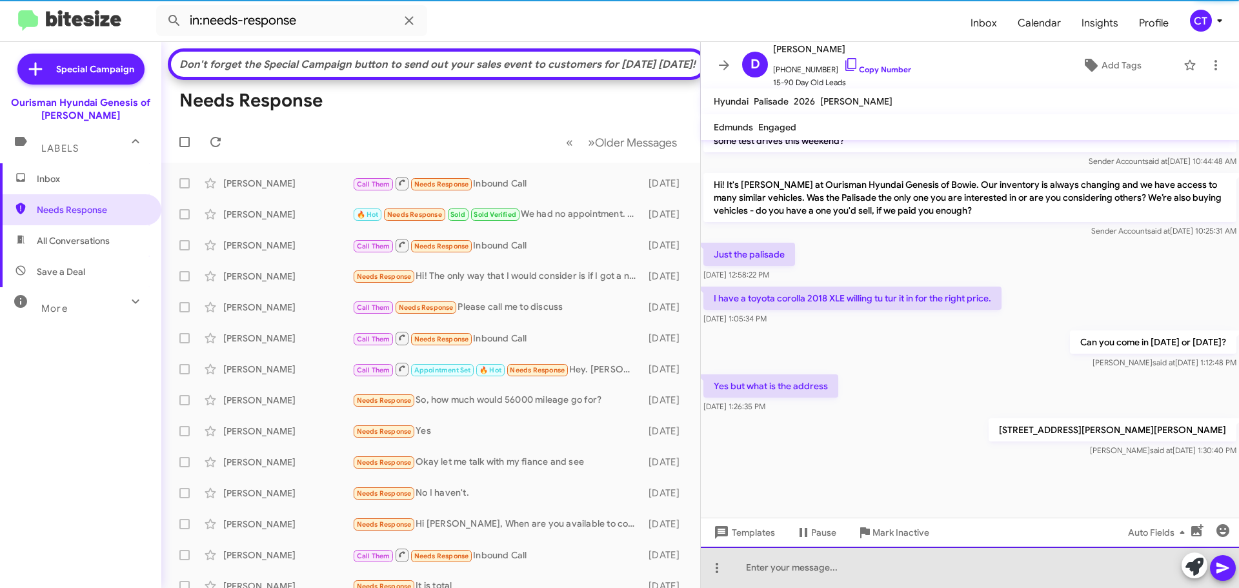
scroll to position [987, 0]
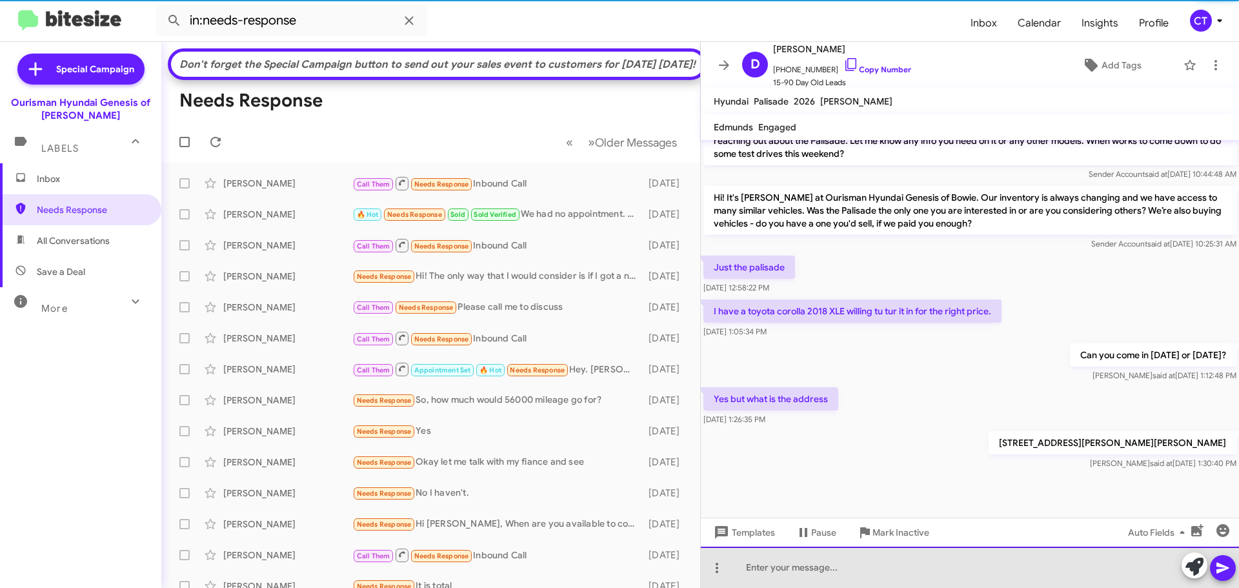
click at [795, 570] on div at bounding box center [970, 567] width 538 height 41
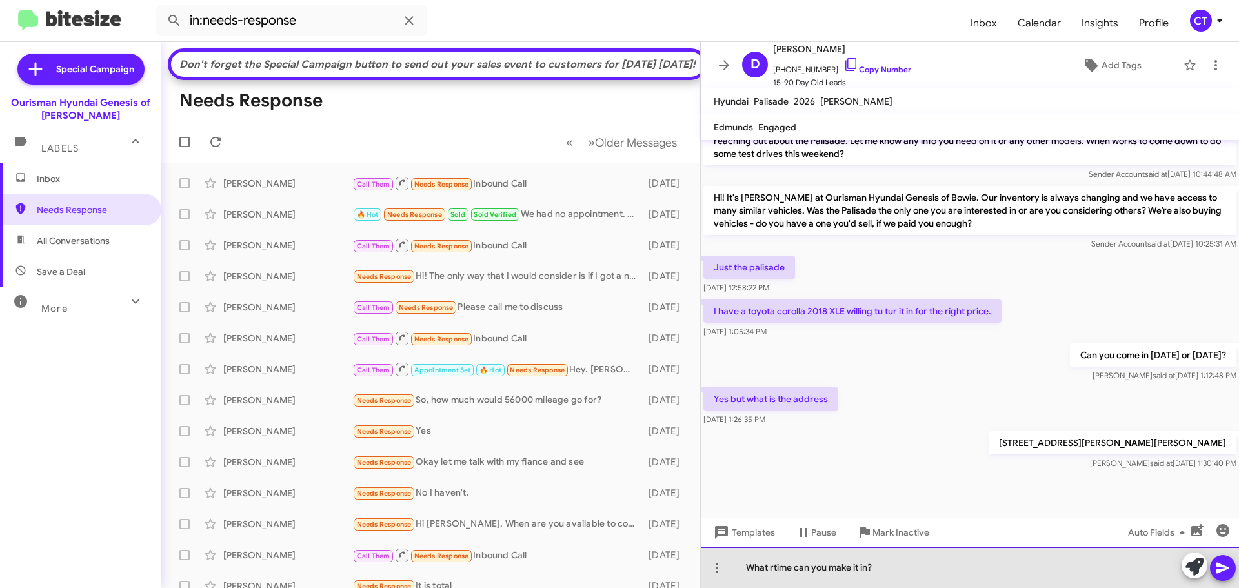
click at [774, 568] on div "What rtime can you make it in?" at bounding box center [970, 567] width 538 height 41
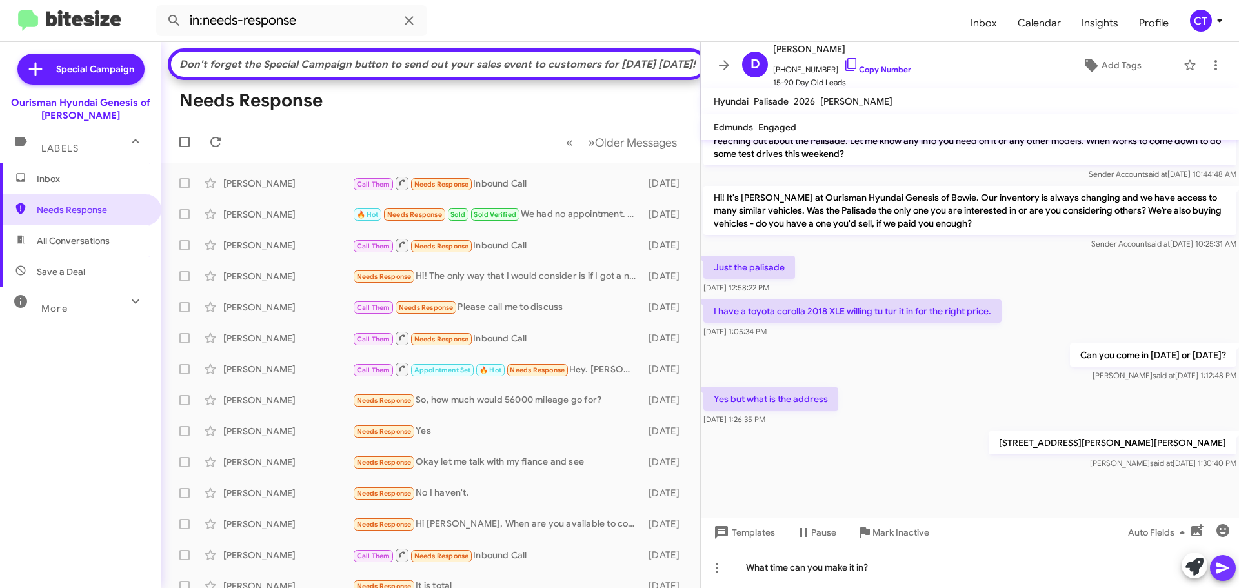
click at [1223, 565] on icon at bounding box center [1222, 567] width 15 height 15
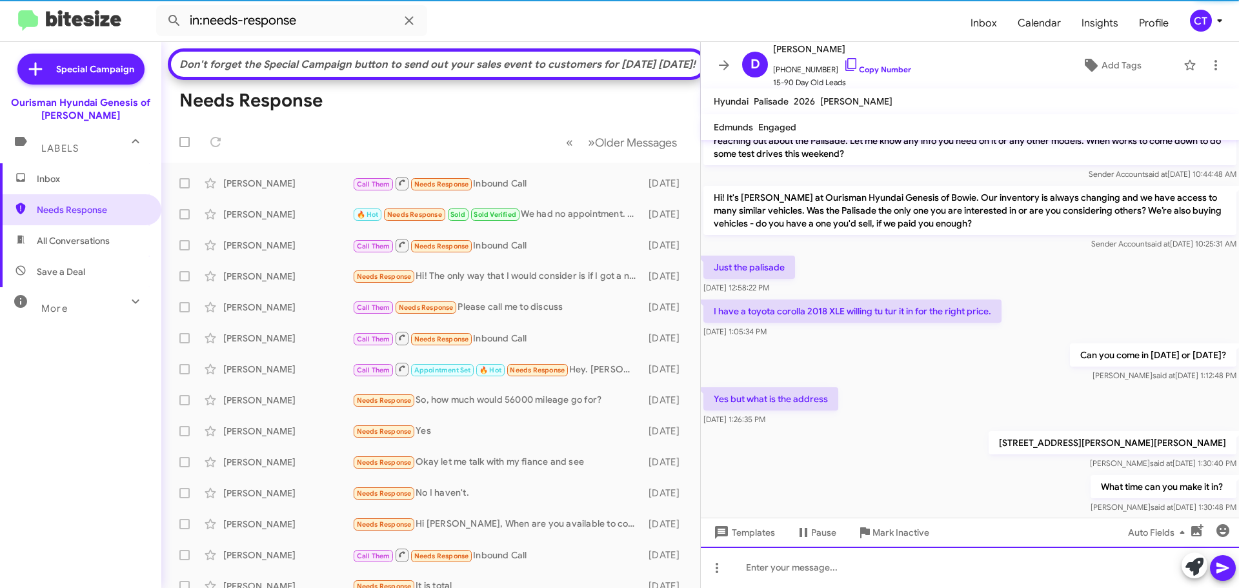
scroll to position [0, 0]
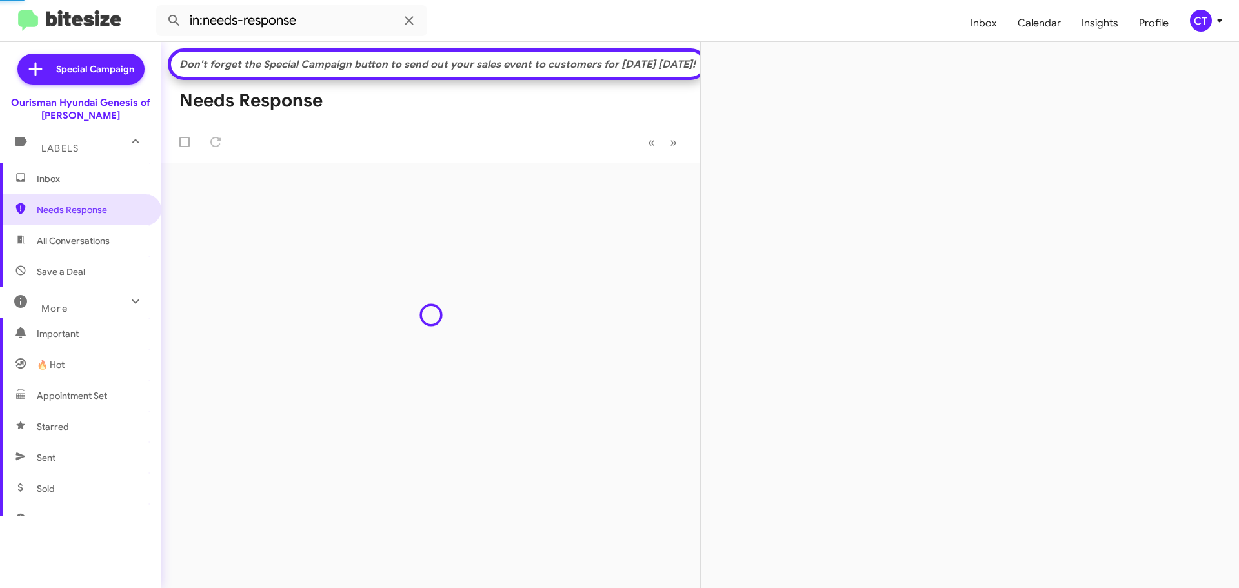
click at [842, 63] on div at bounding box center [970, 315] width 538 height 546
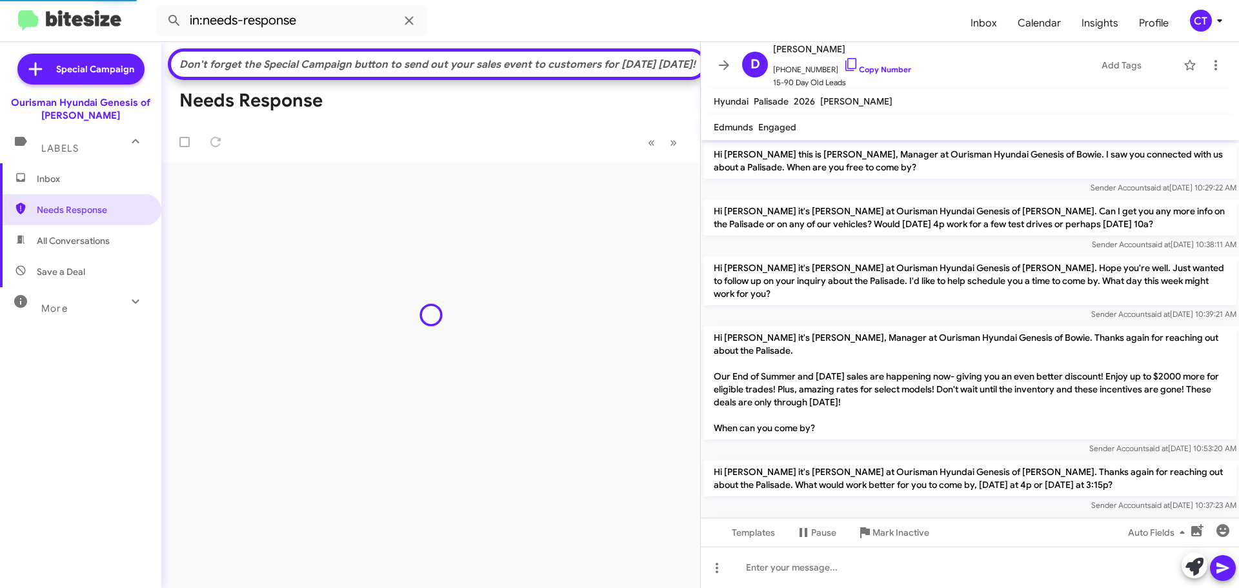
scroll to position [1034, 0]
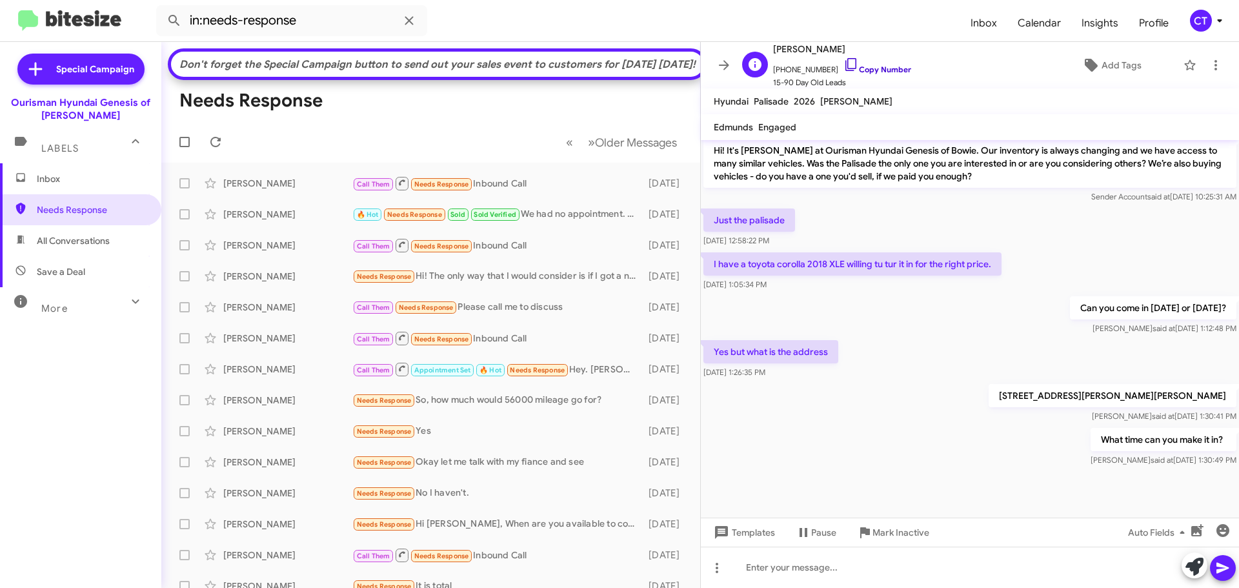
click at [843, 62] on icon at bounding box center [850, 64] width 15 height 15
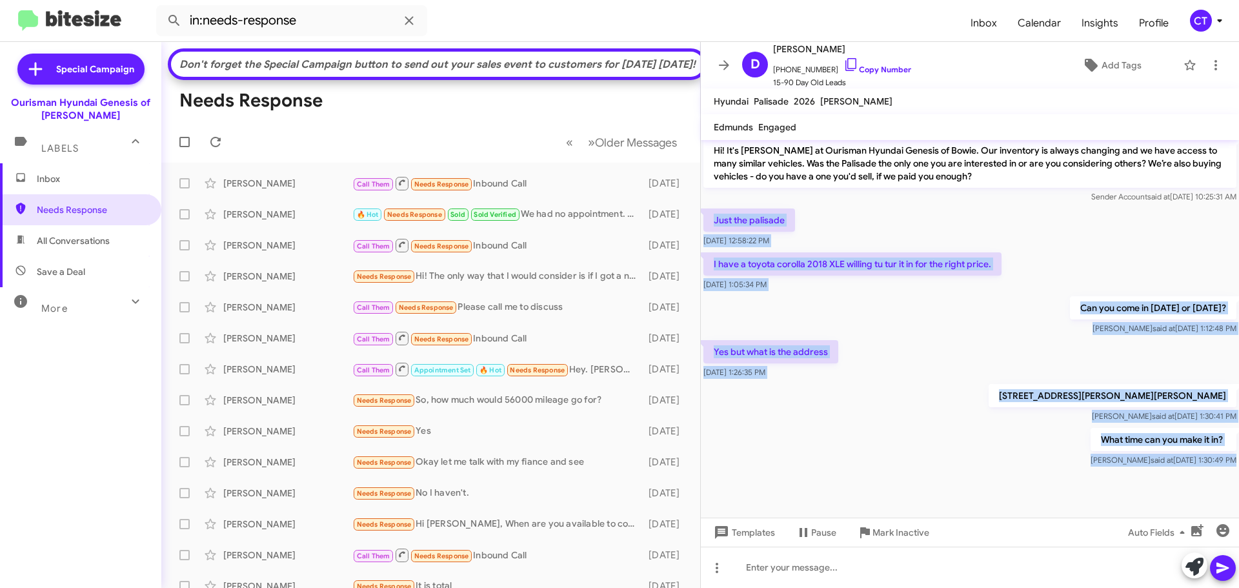
drag, startPoint x: 705, startPoint y: 204, endPoint x: 1151, endPoint y: 461, distance: 514.6
click at [1151, 461] on cdk-virtual-scroll-viewport "Hi [PERSON_NAME] this is [PERSON_NAME], Manager at Ourisman Hyundai Genesis of …" at bounding box center [970, 329] width 538 height 378
copy div "Just the palisade Oct 10, 2025, 12:58:22 PM I have a toyota corolla 2018 XLE wi…"
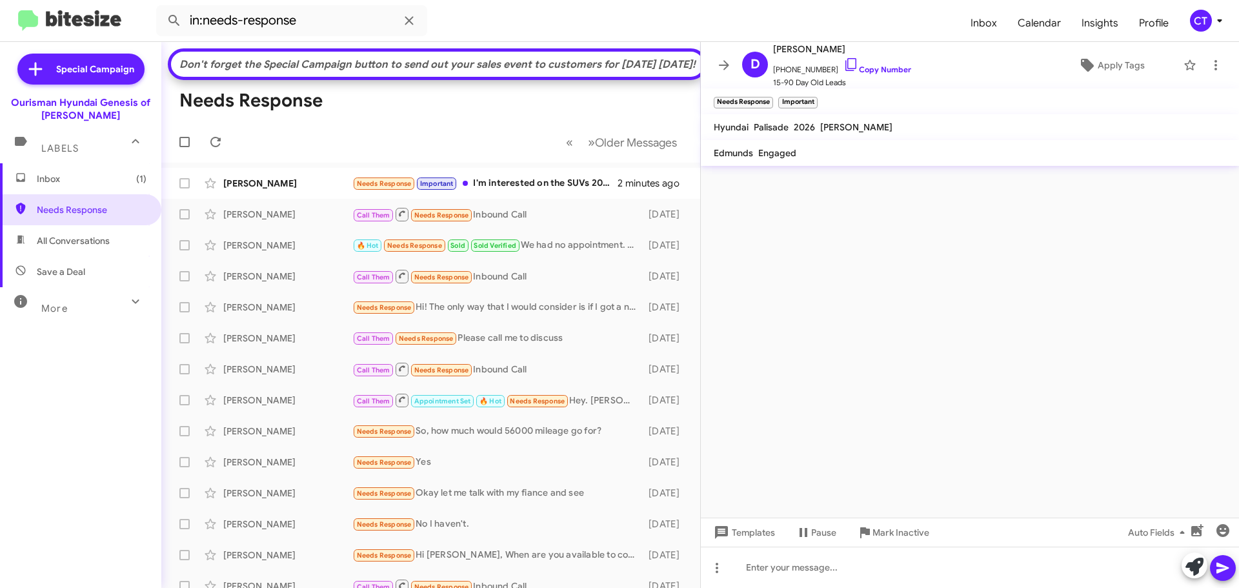
scroll to position [0, 0]
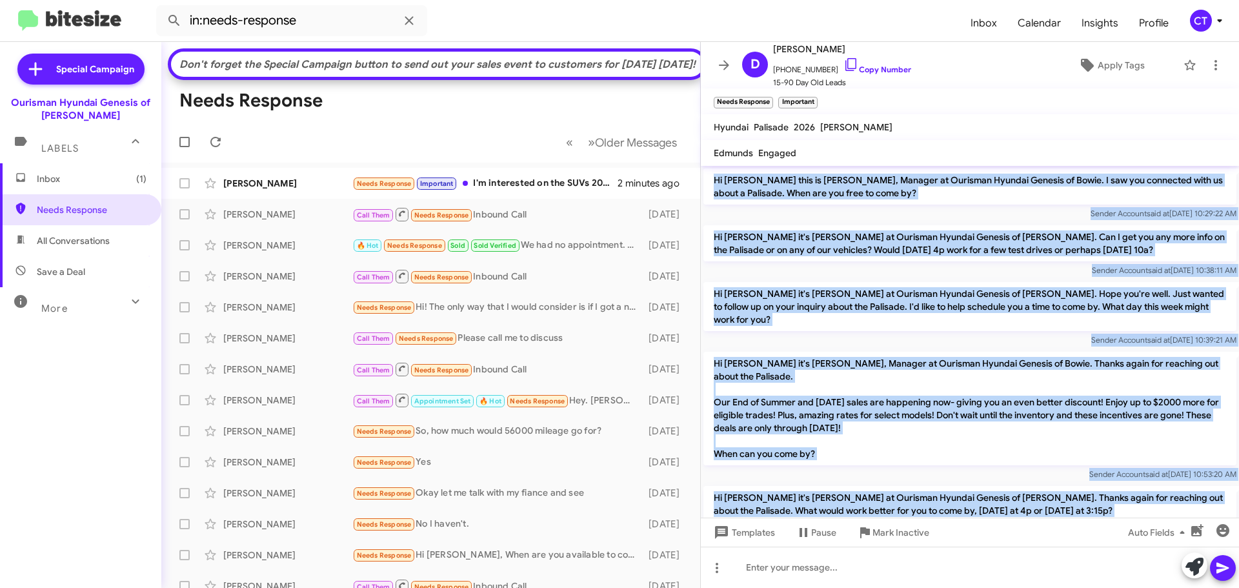
click at [931, 445] on p "Hi [PERSON_NAME] it's [PERSON_NAME], Manager at Ourisman Hyundai Genesis of Bow…" at bounding box center [969, 409] width 533 height 114
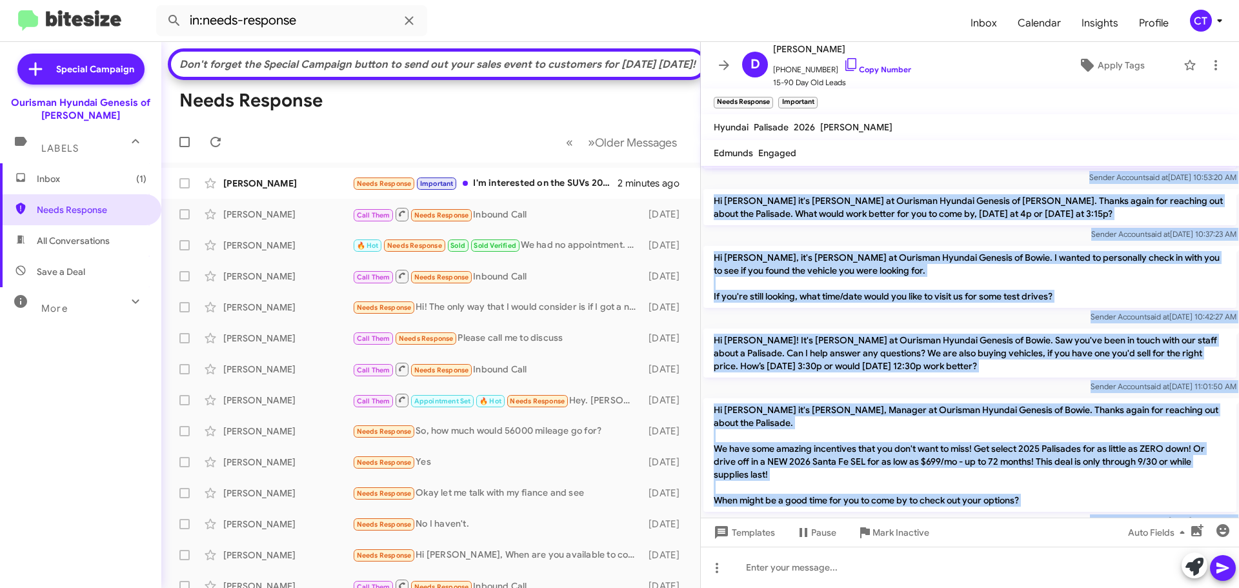
scroll to position [387, 0]
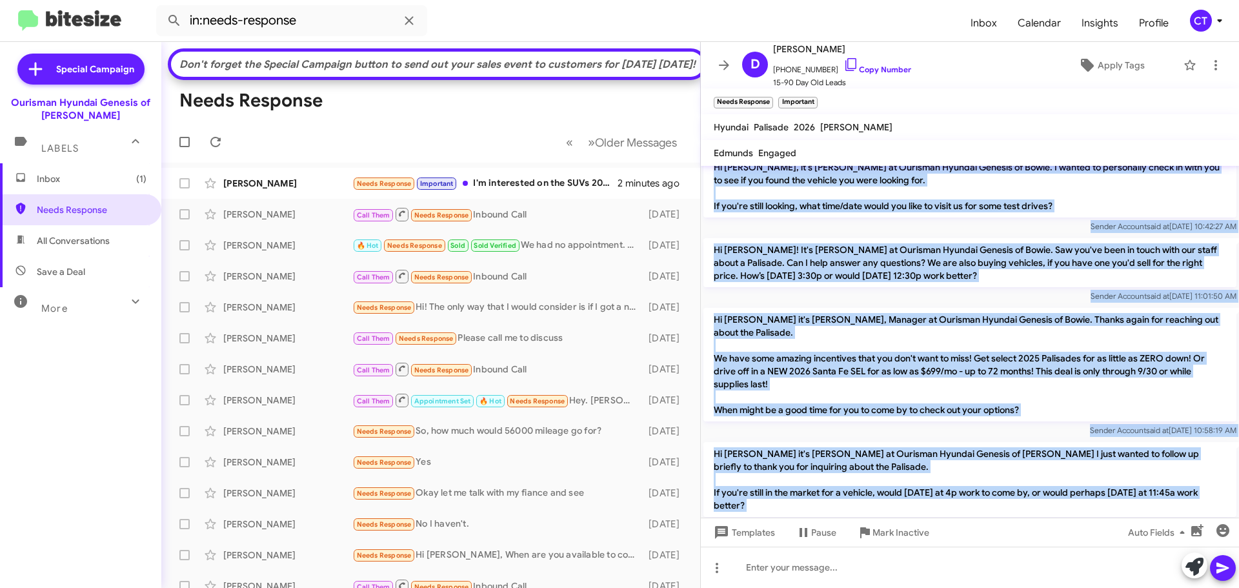
click at [921, 370] on p "Hi [PERSON_NAME] it's [PERSON_NAME], Manager at Ourisman Hyundai Genesis of Bow…" at bounding box center [969, 365] width 533 height 114
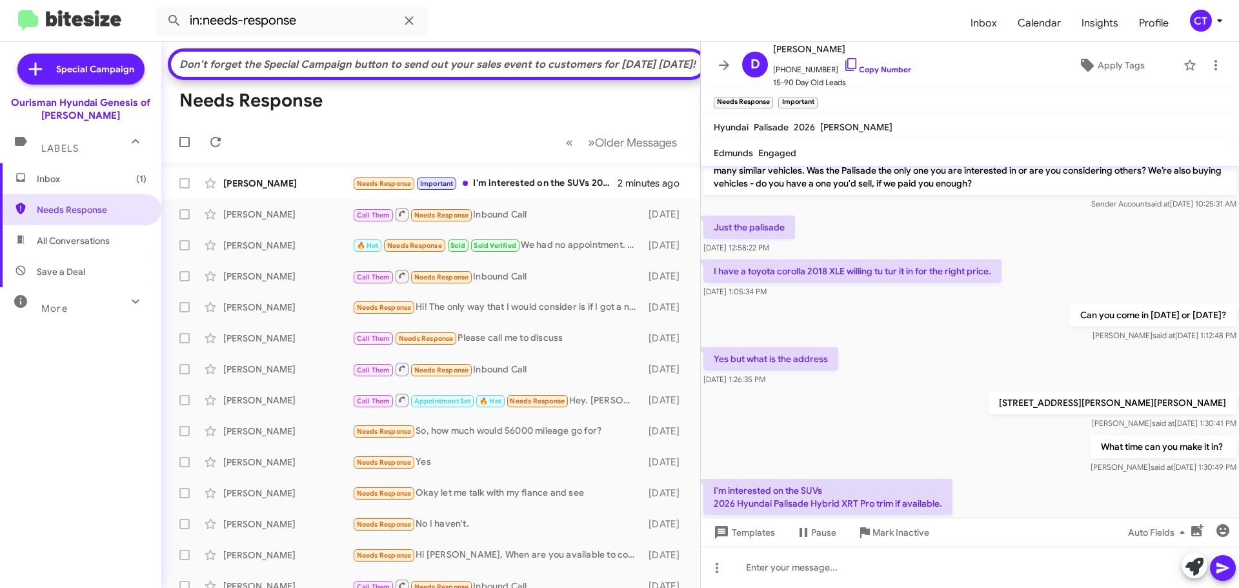
scroll to position [1120, 0]
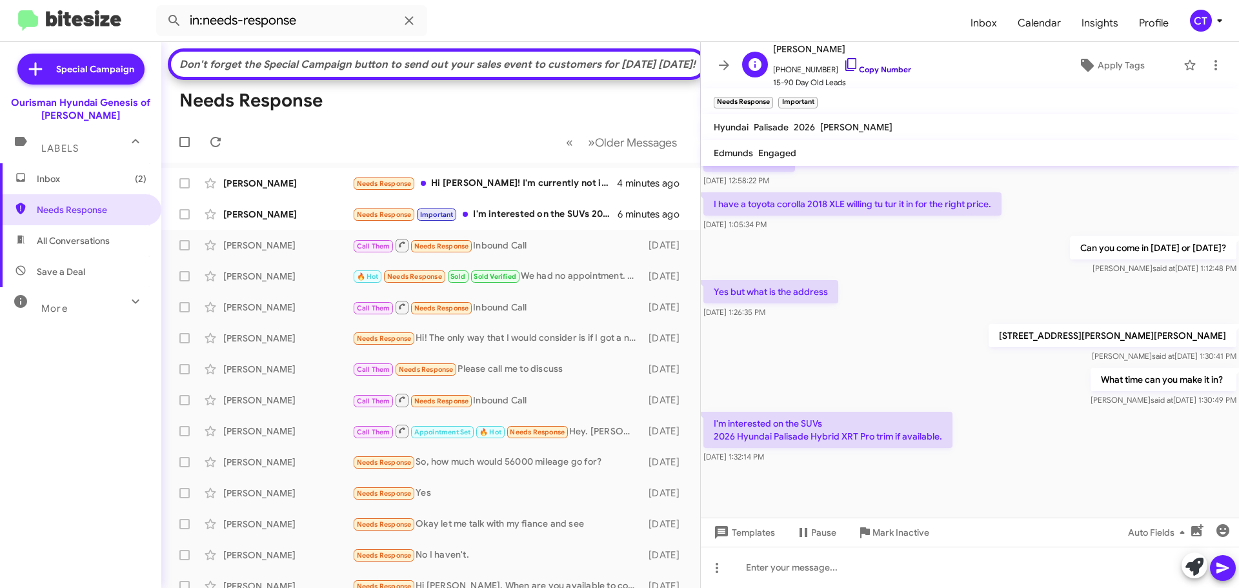
click at [843, 64] on icon at bounding box center [850, 64] width 15 height 15
click at [843, 60] on icon at bounding box center [850, 64] width 15 height 15
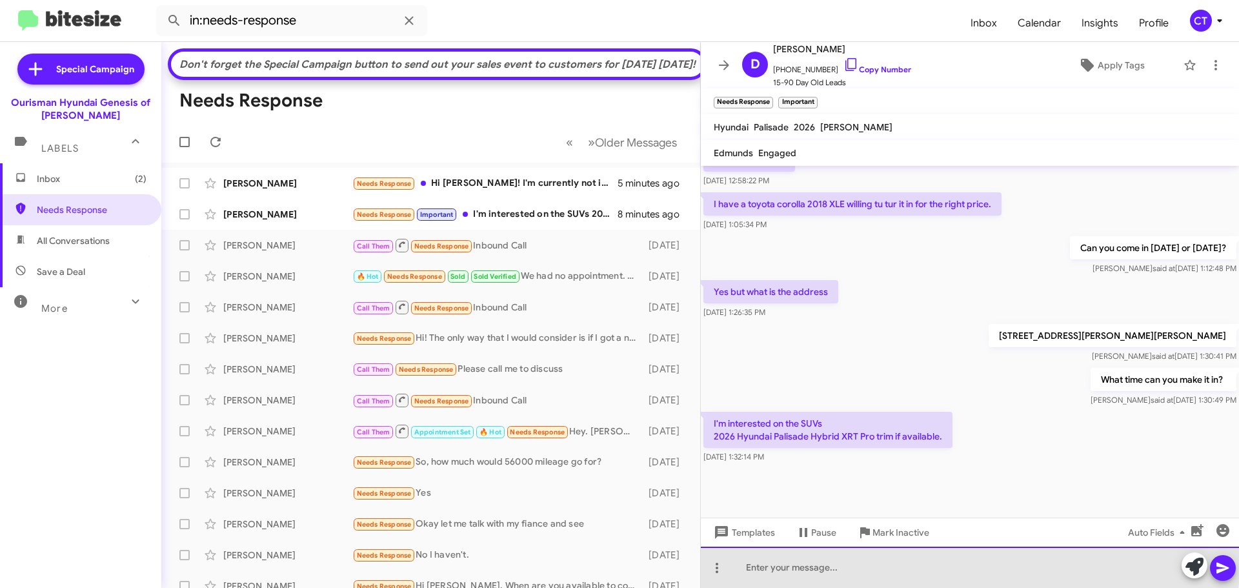
click at [814, 552] on div at bounding box center [970, 567] width 538 height 41
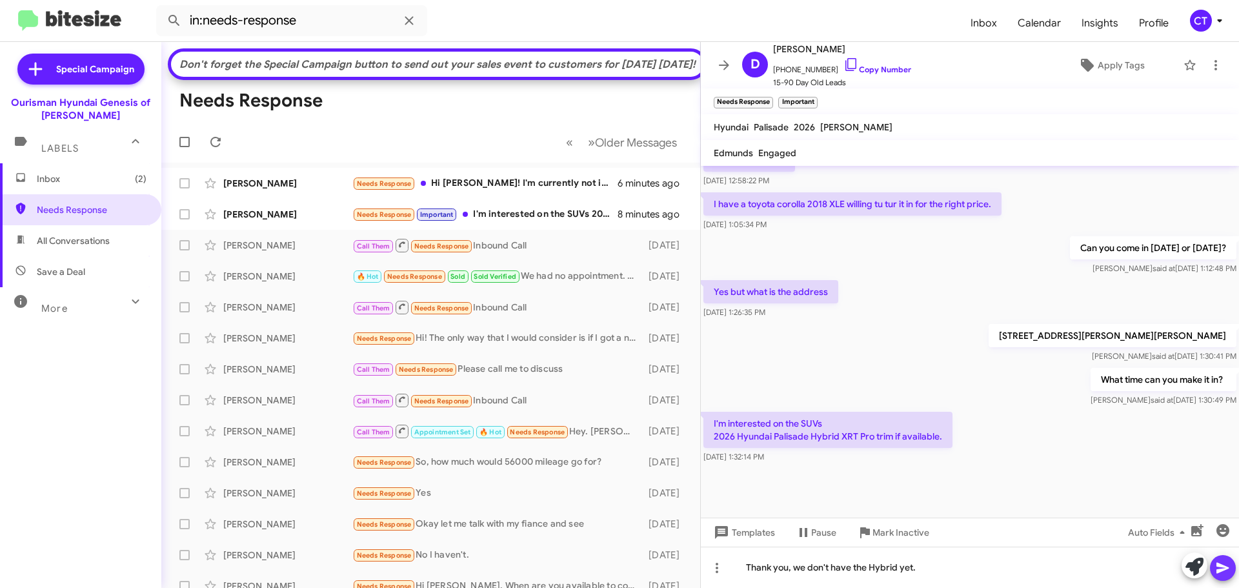
click at [1231, 572] on button at bounding box center [1223, 568] width 26 height 26
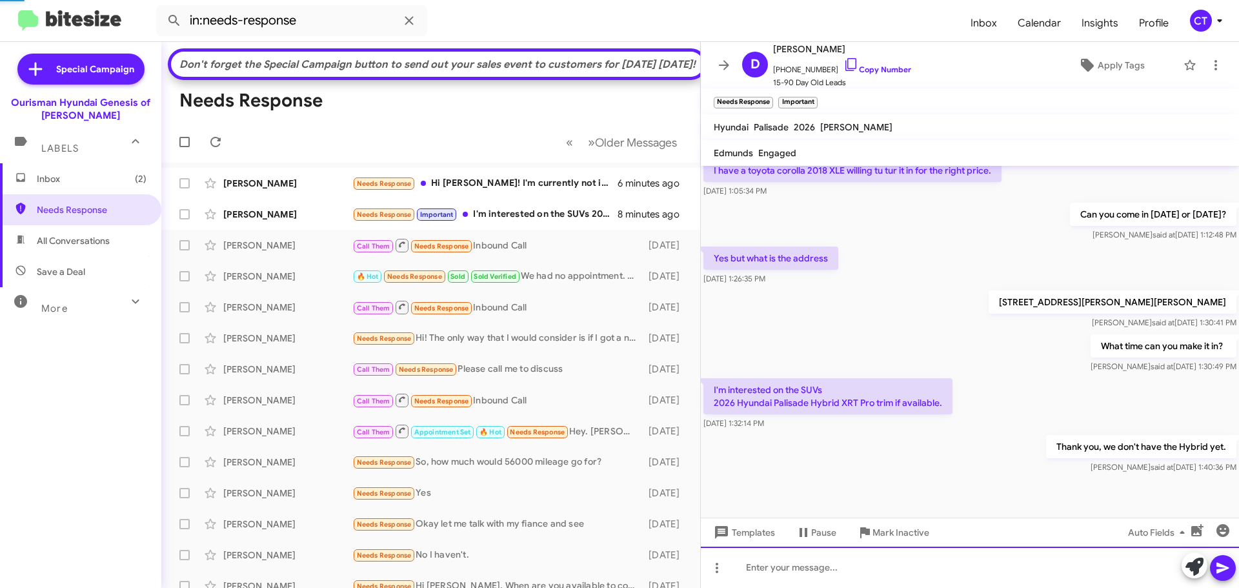
scroll to position [1167, 0]
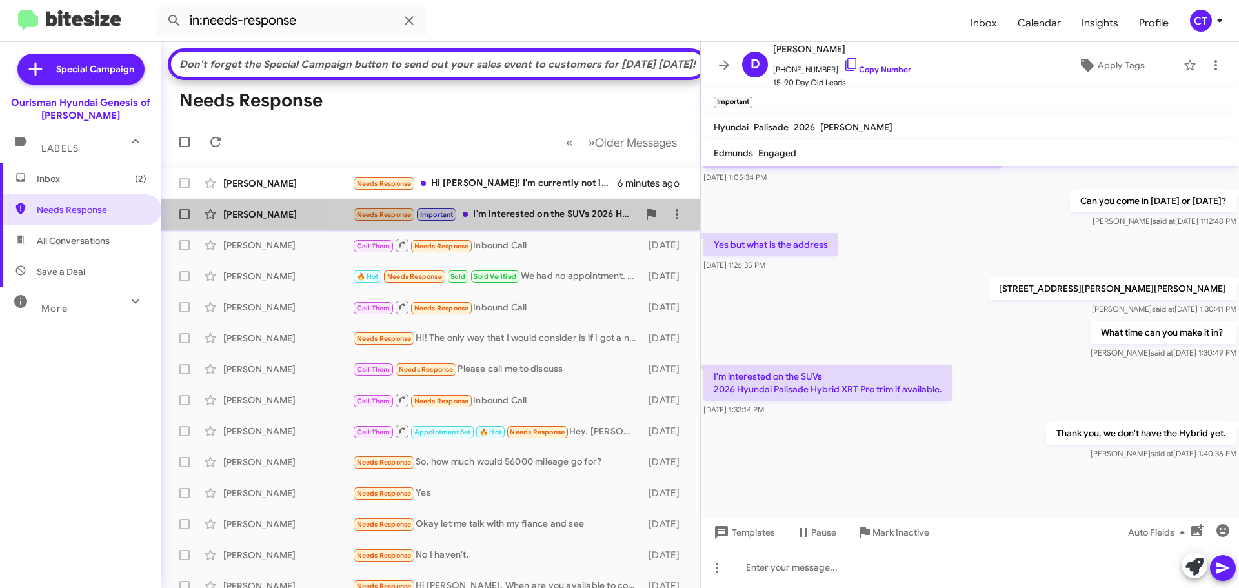
click at [518, 222] on div "Needs Response Important I'm interested on the SUVs 2026 Hyundai Palisade Hybri…" at bounding box center [495, 214] width 286 height 15
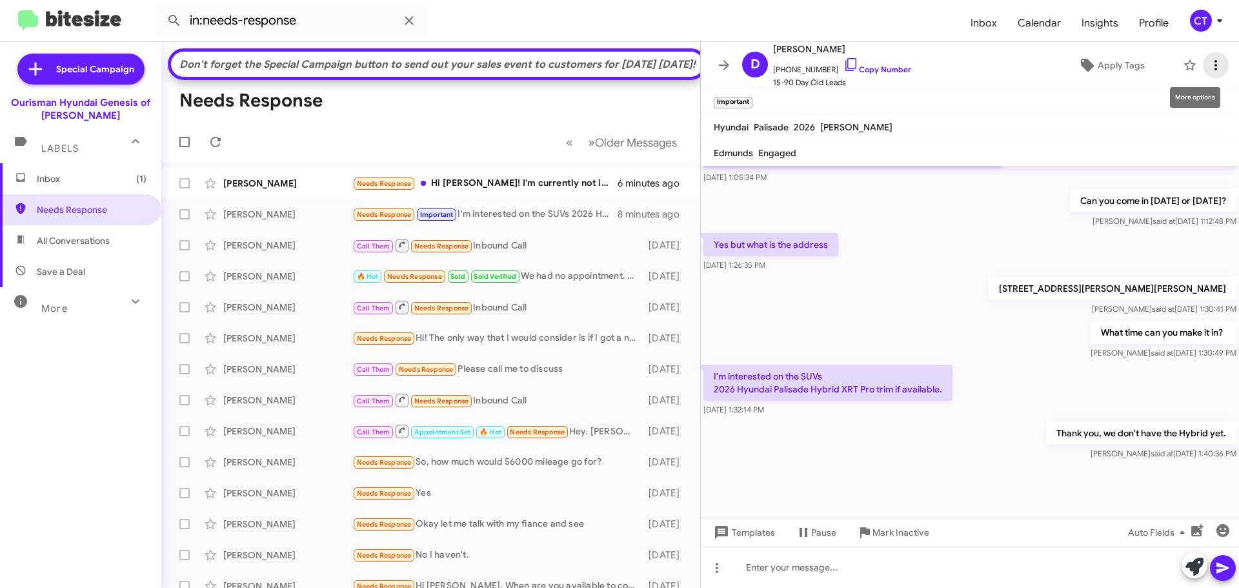
click at [1208, 62] on icon at bounding box center [1215, 64] width 15 height 15
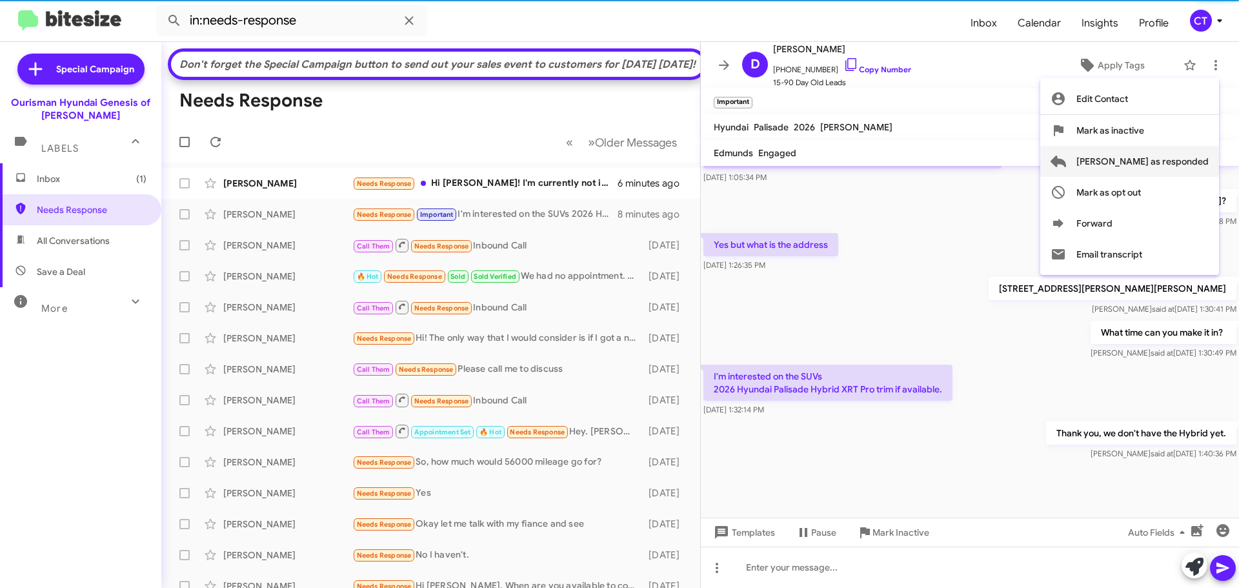
click at [1138, 169] on span "Mark as responded" at bounding box center [1142, 161] width 132 height 31
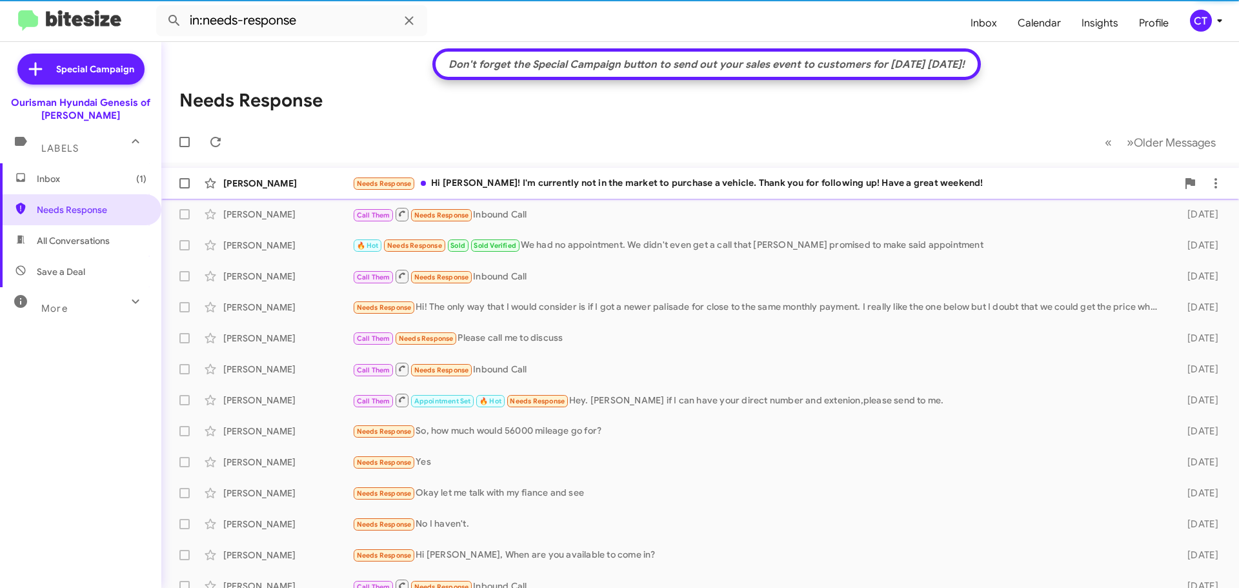
click at [545, 180] on div "Needs Response Hi Ciara! I'm currently not in the market to purchase a vehicle.…" at bounding box center [764, 183] width 825 height 15
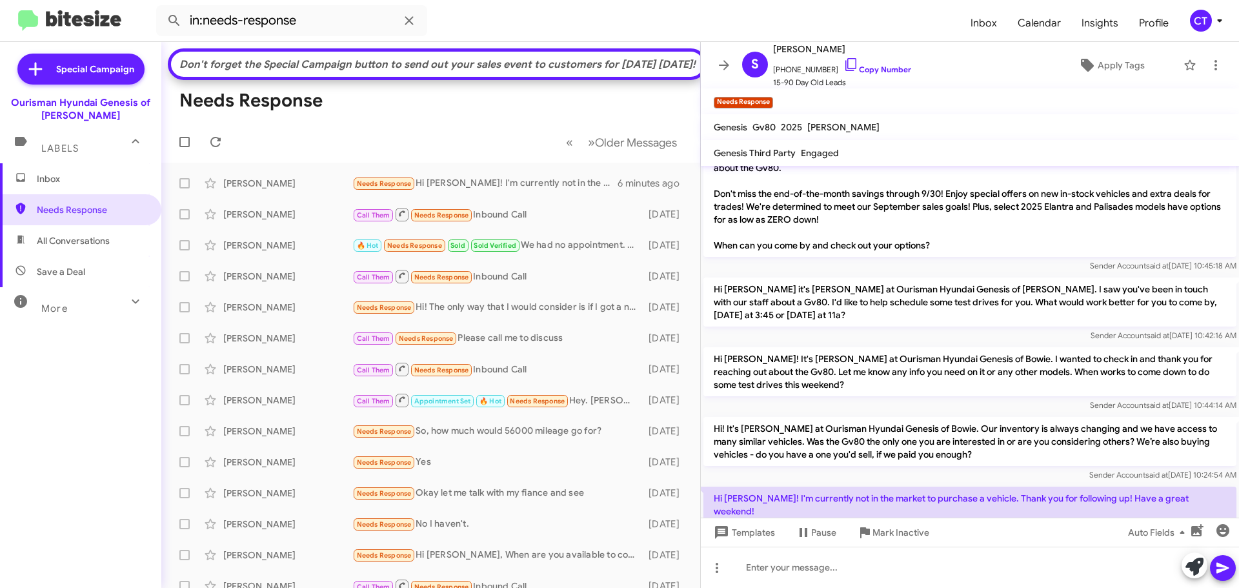
scroll to position [270, 0]
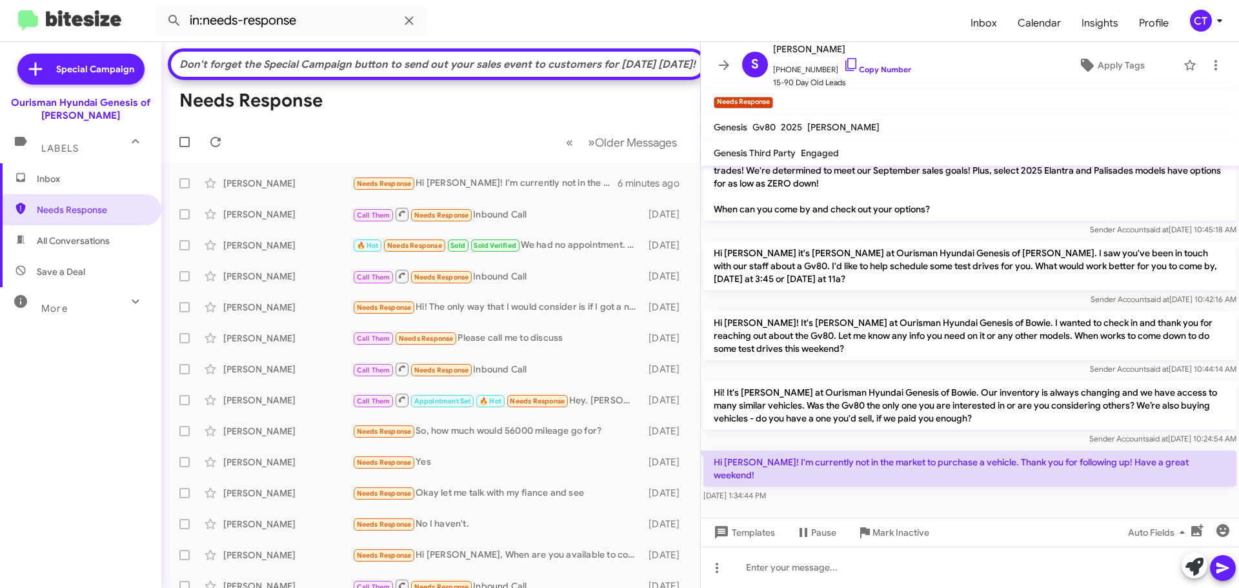
drag, startPoint x: 836, startPoint y: 63, endPoint x: 422, endPoint y: 190, distance: 433.4
click at [843, 63] on icon at bounding box center [850, 64] width 15 height 15
drag, startPoint x: 708, startPoint y: 459, endPoint x: 795, endPoint y: 490, distance: 92.5
click at [795, 490] on div "Hi Ciara! I'm currently not in the market to purchase a vehicle. Thank you for …" at bounding box center [970, 476] width 538 height 57
copy div "Hi Ciara! I'm currently not in the market to purchase a vehicle. Thank you for …"
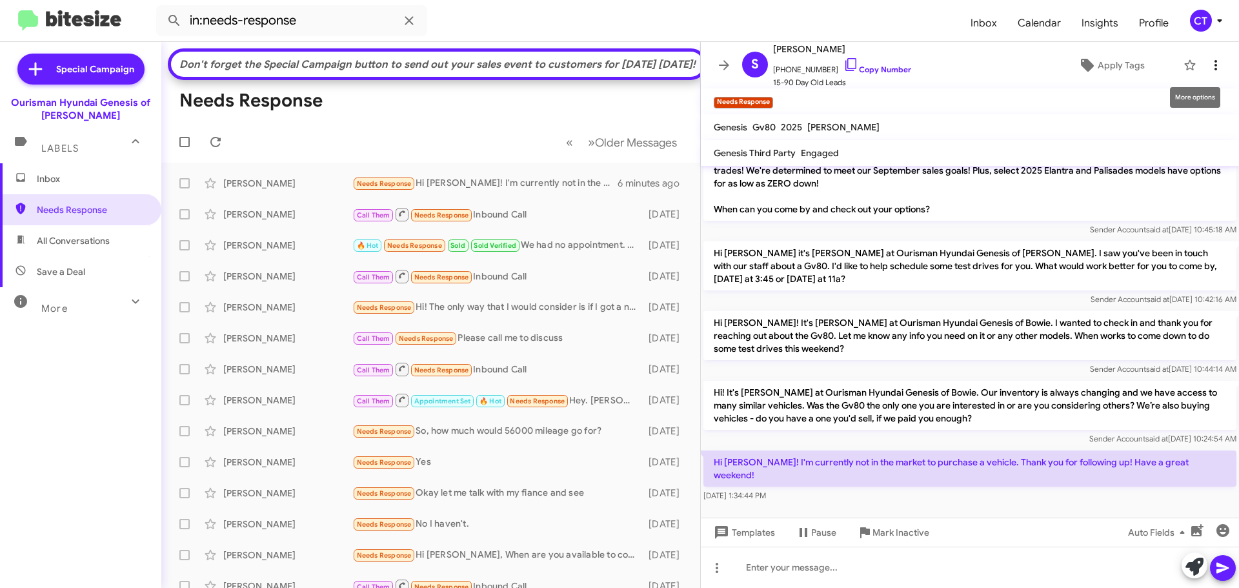
click at [1210, 63] on icon at bounding box center [1215, 64] width 15 height 15
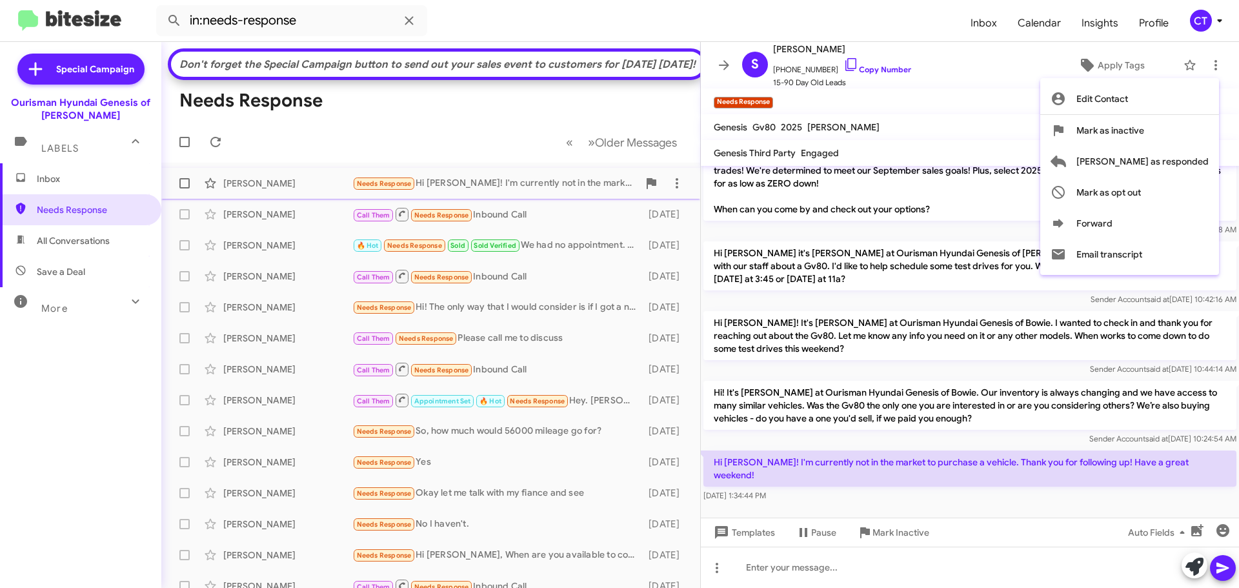
drag, startPoint x: 1156, startPoint y: 159, endPoint x: 1155, endPoint y: 179, distance: 20.0
click at [1156, 159] on span "Mark as responded" at bounding box center [1142, 161] width 132 height 31
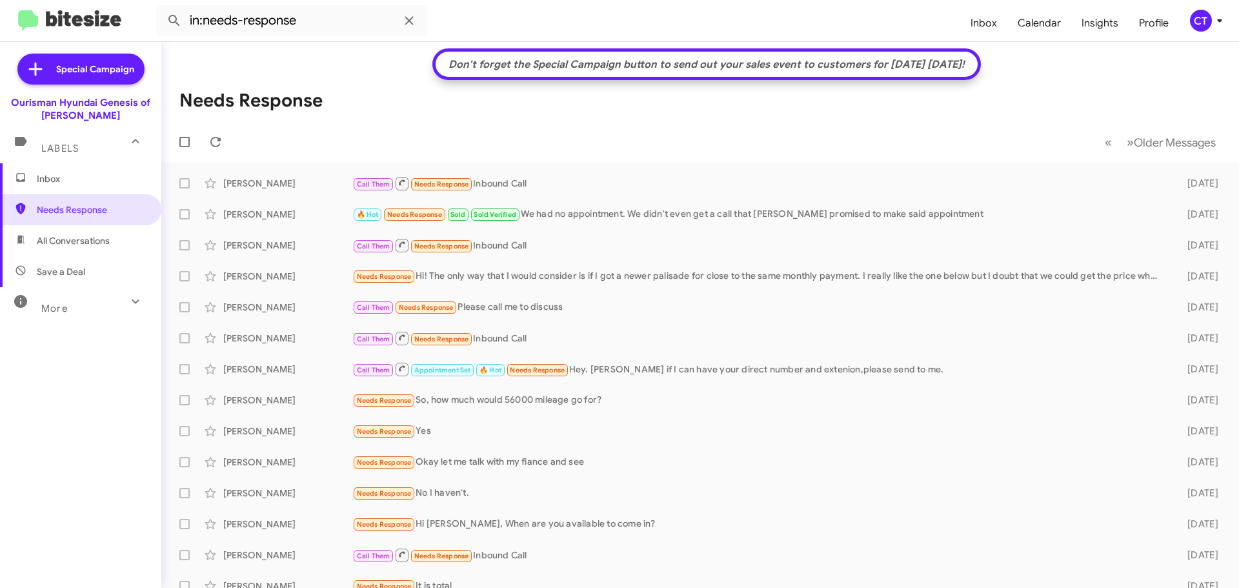
click at [66, 181] on span "Inbox" at bounding box center [92, 178] width 110 height 13
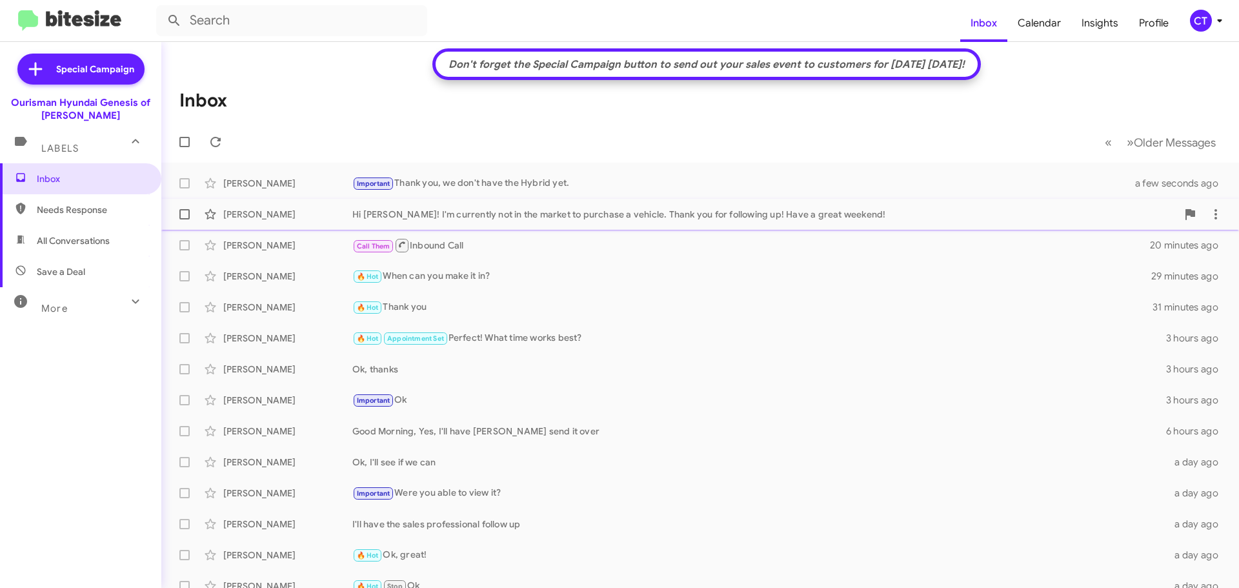
click at [499, 210] on div "Hi [PERSON_NAME]! I'm currently not in the market to purchase a vehicle. Thank …" at bounding box center [764, 214] width 825 height 13
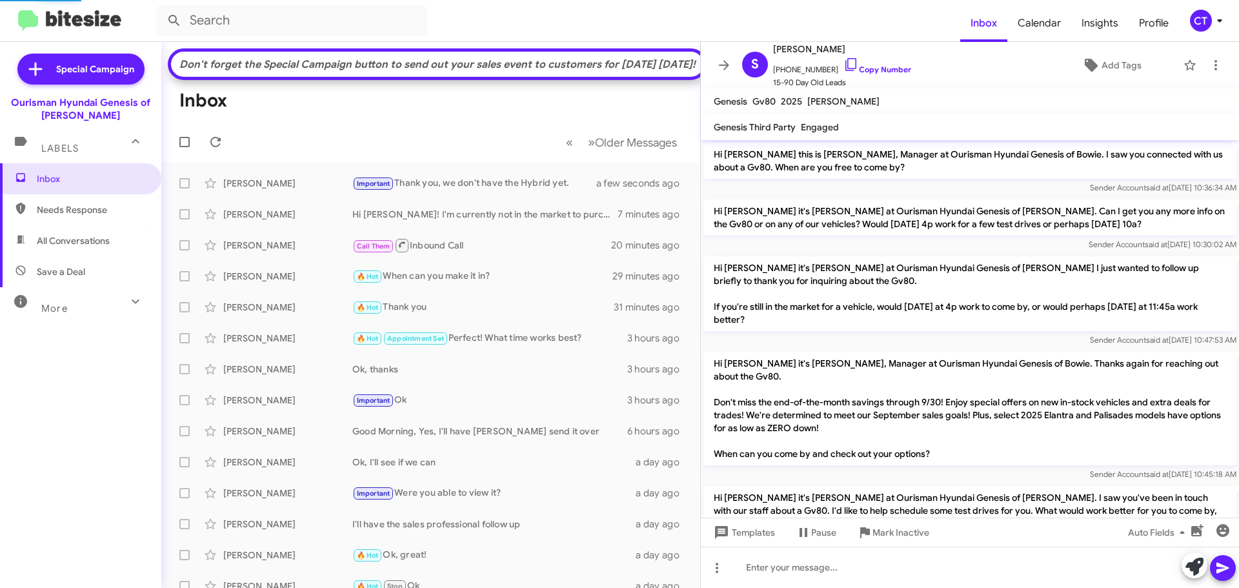
scroll to position [245, 0]
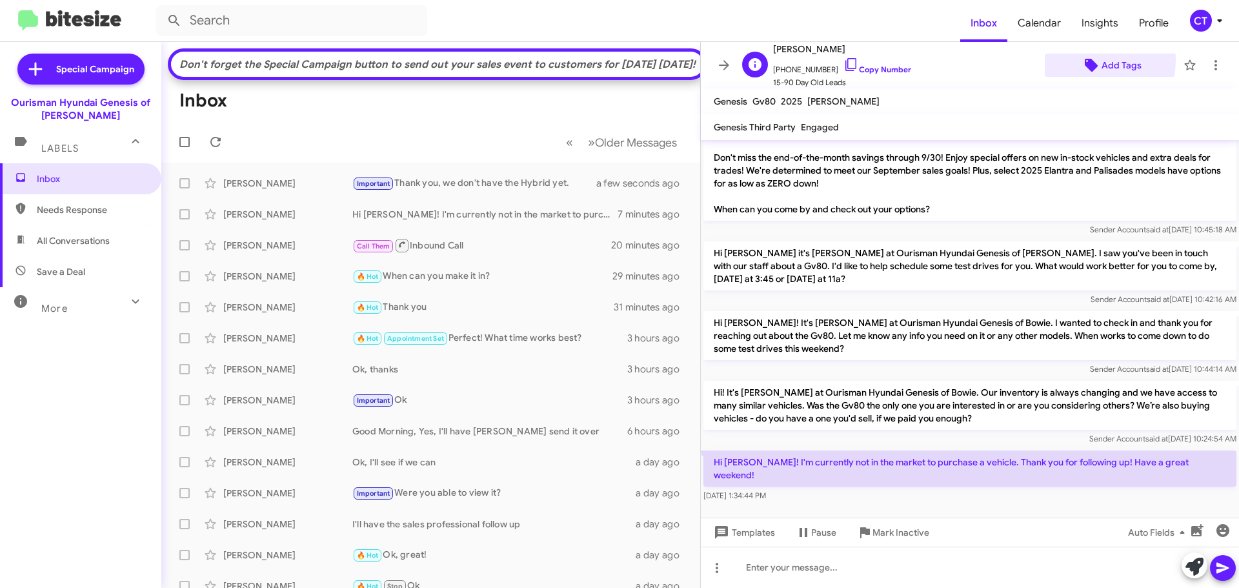
click at [1089, 60] on icon at bounding box center [1091, 64] width 15 height 15
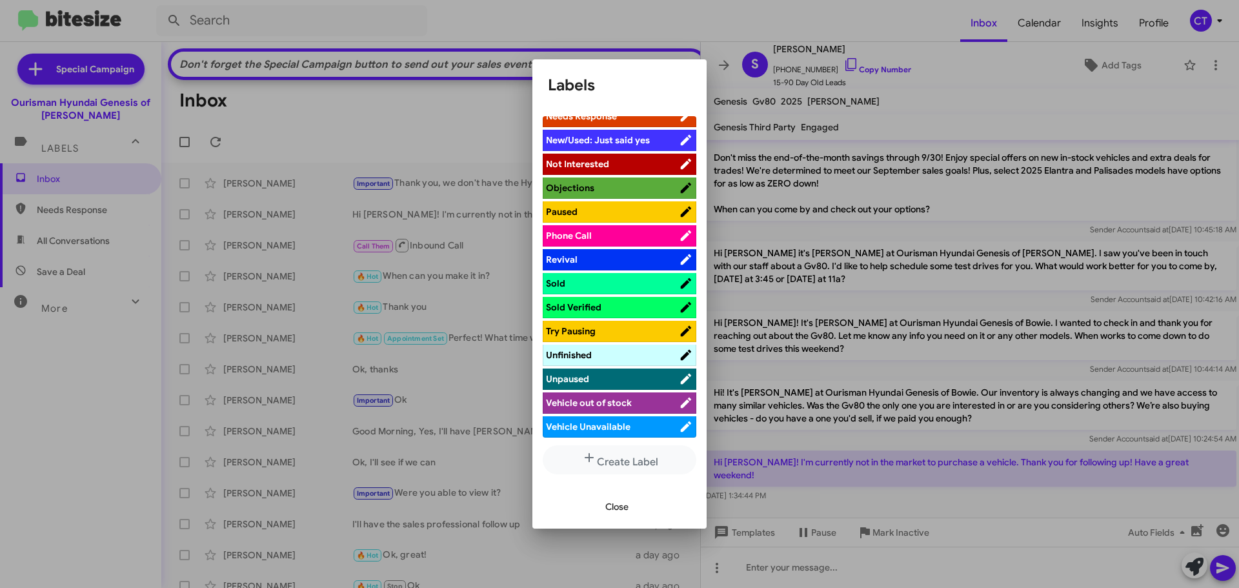
scroll to position [376, 0]
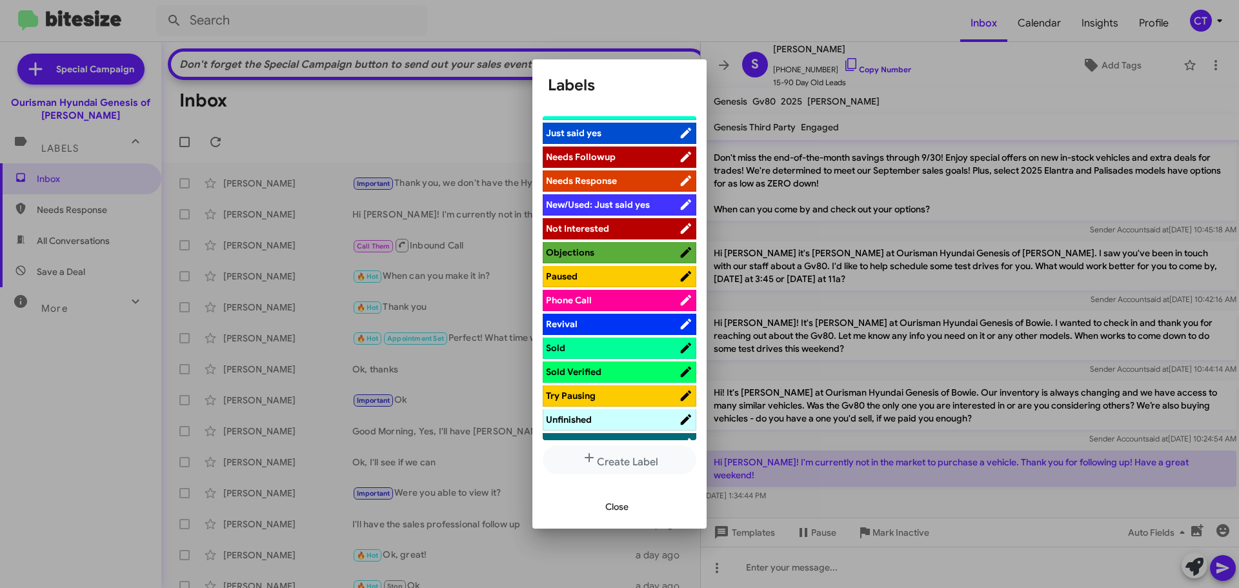
click at [610, 225] on span "Not Interested" at bounding box center [612, 228] width 133 height 13
click at [474, 8] on div at bounding box center [619, 294] width 1239 height 588
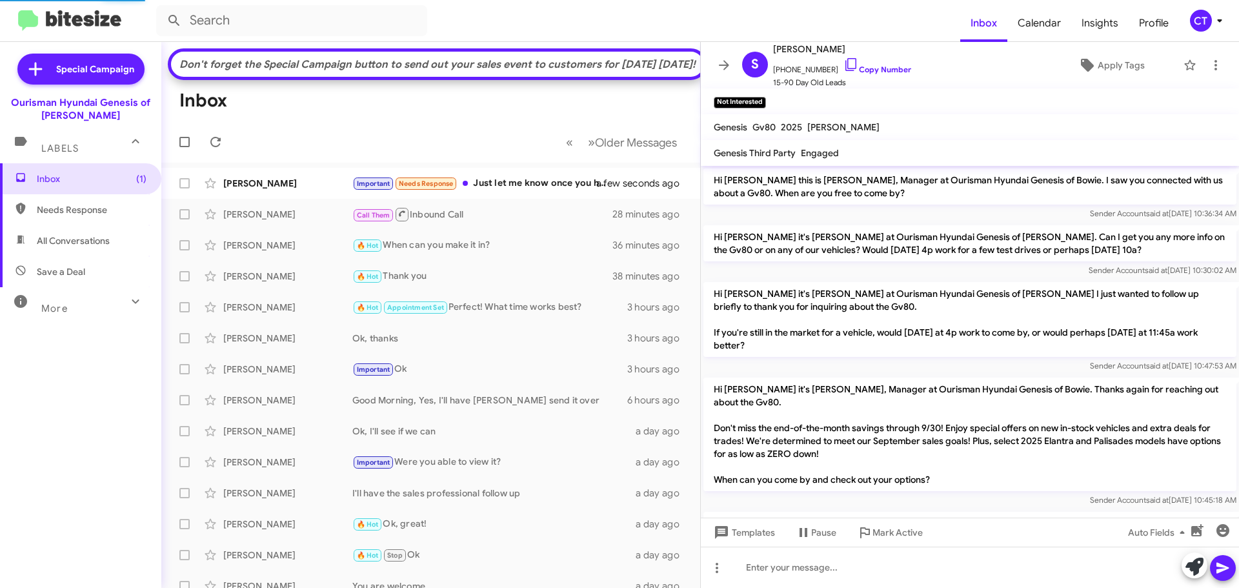
scroll to position [298, 0]
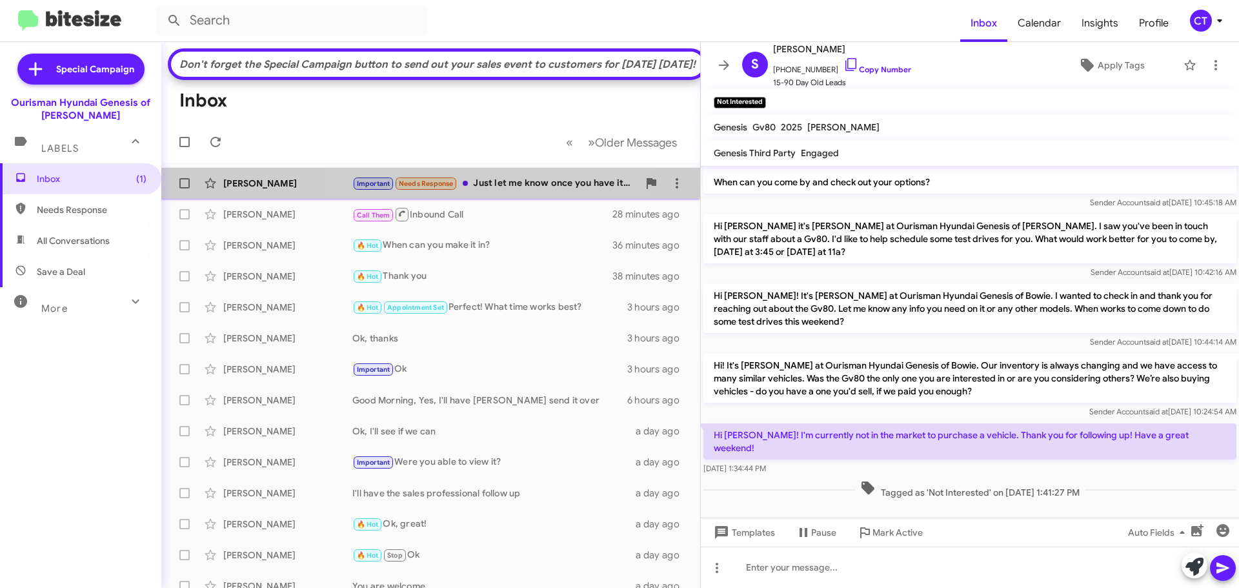
click at [499, 191] on div "Important Needs Response Just let me know once you have it available please 🙏" at bounding box center [495, 183] width 286 height 15
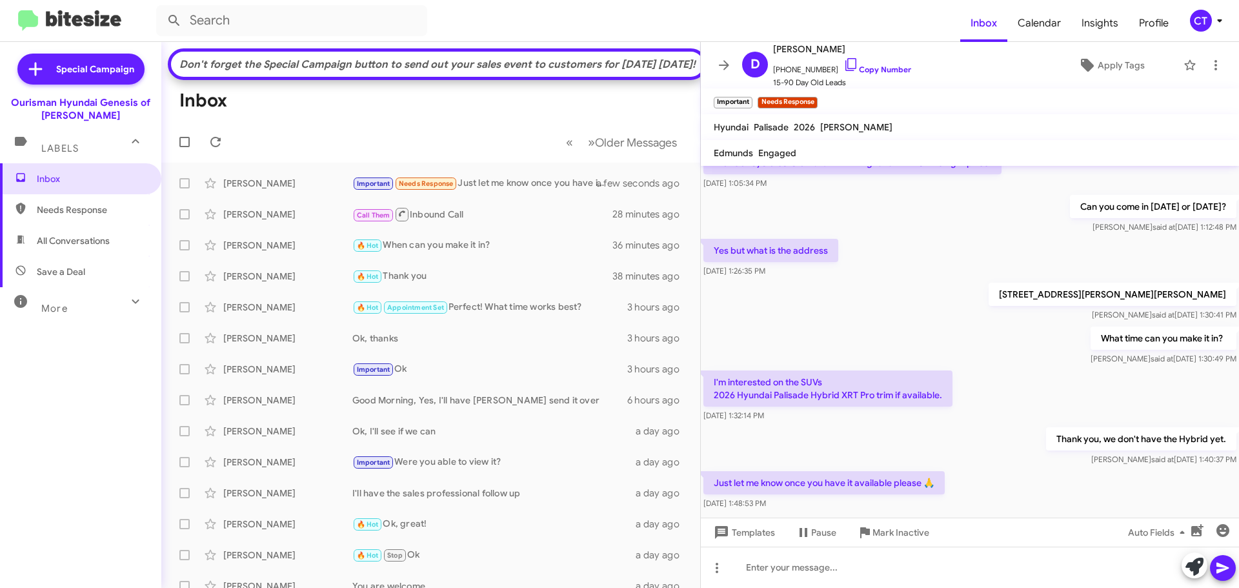
scroll to position [1214, 0]
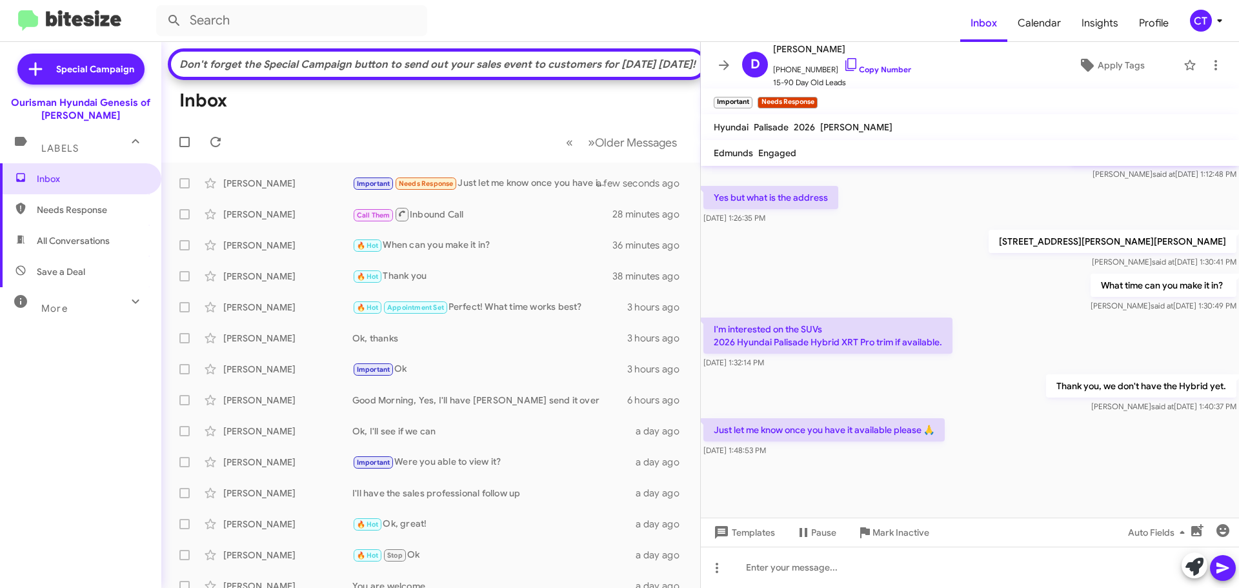
click at [718, 318] on p "I'm interested on the SUVs 2026 Hyundai Palisade Hybrid XRT Pro trim if availab…" at bounding box center [827, 336] width 249 height 36
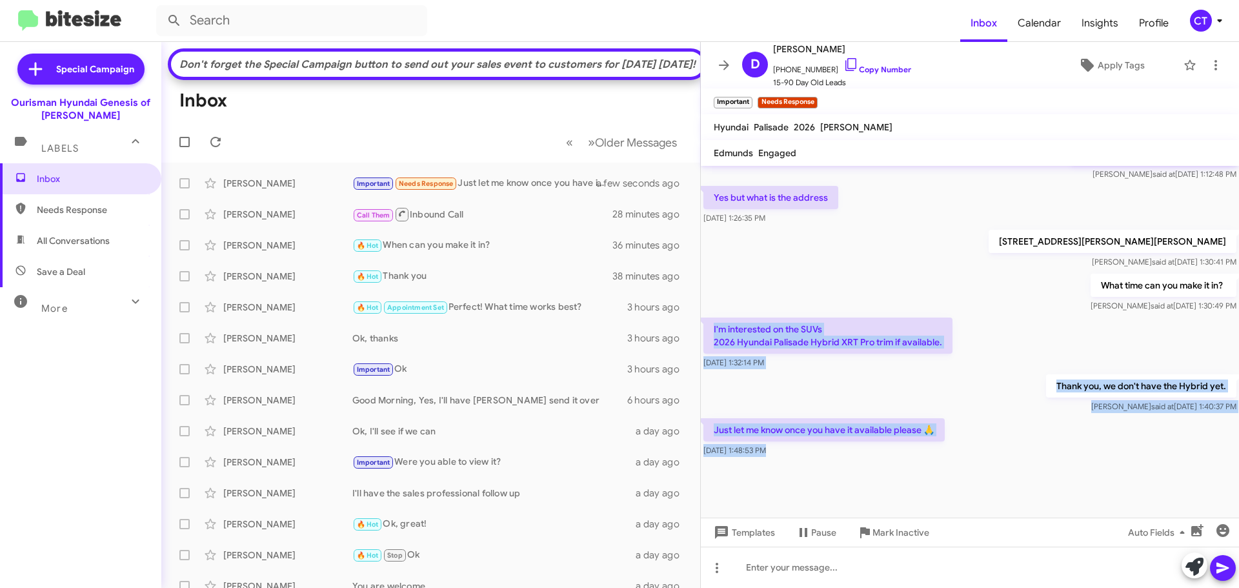
drag, startPoint x: 722, startPoint y: 312, endPoint x: 1018, endPoint y: 458, distance: 330.5
click at [1018, 458] on cdk-virtual-scroll-viewport "Hi [PERSON_NAME] this is [PERSON_NAME], Manager at Ourisman Hyundai Genesis of …" at bounding box center [970, 342] width 538 height 352
copy div "I'm interested on the SUVs 2026 Hyundai Palisade Hybrid XRT Pro trim if availab…"
click at [843, 65] on icon at bounding box center [850, 64] width 15 height 15
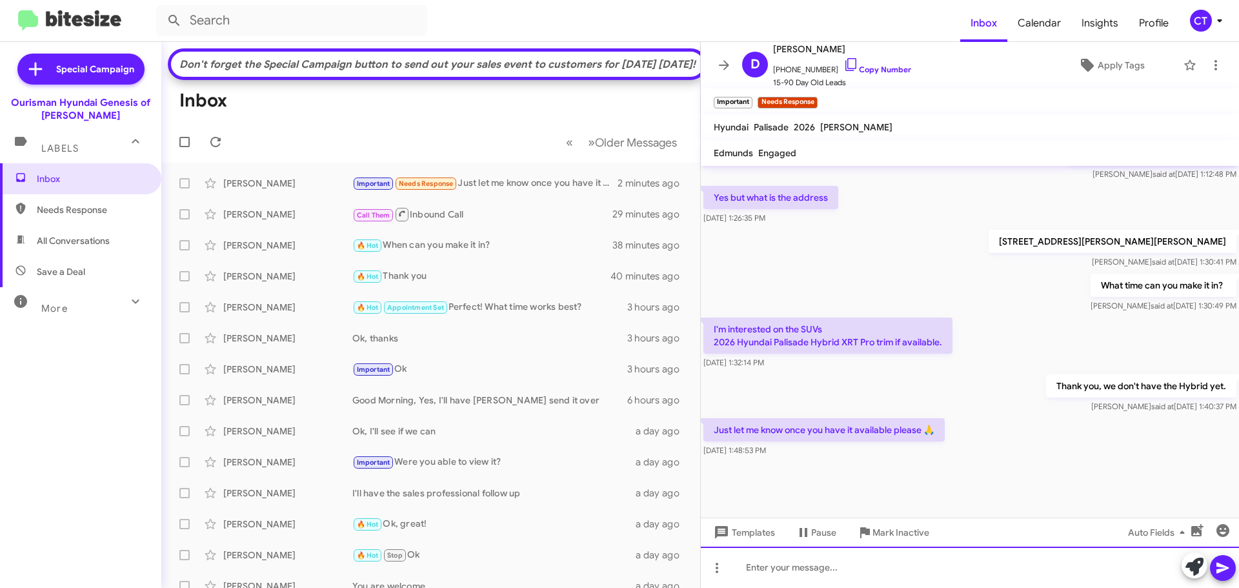
click at [811, 573] on div at bounding box center [970, 567] width 538 height 41
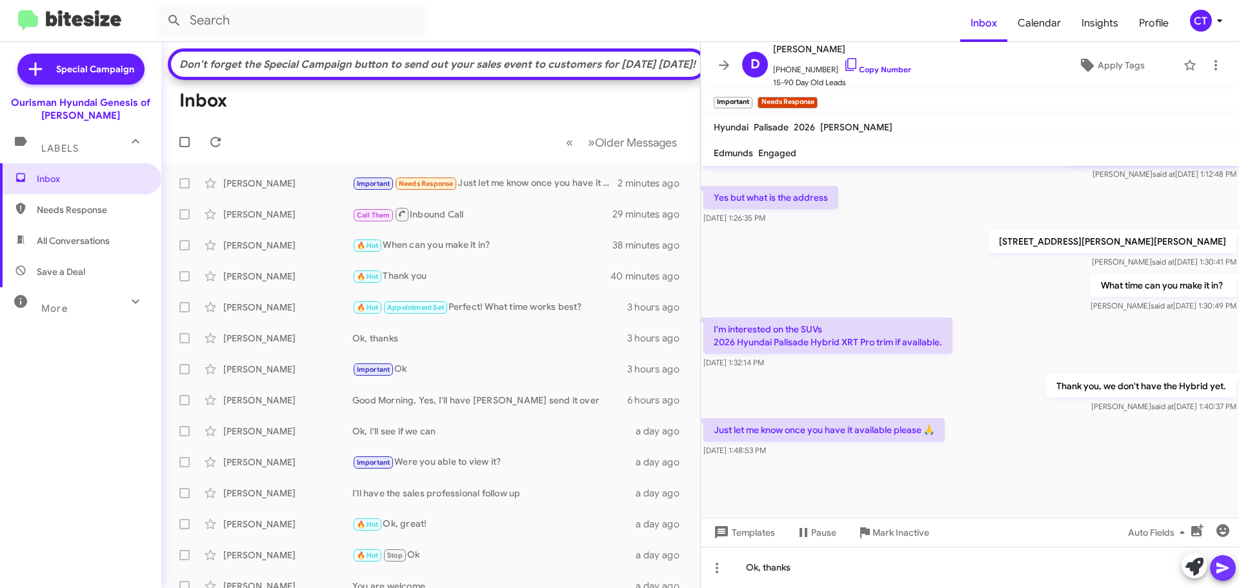
click at [1215, 570] on icon at bounding box center [1222, 567] width 15 height 15
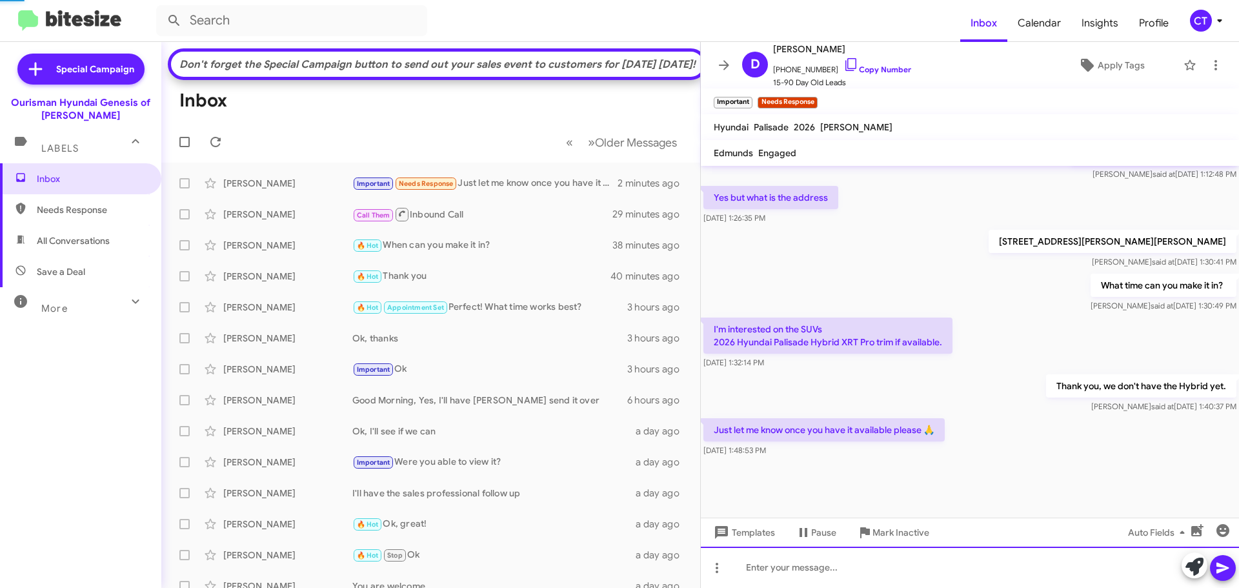
scroll to position [0, 0]
